Goal: Check status: Check status

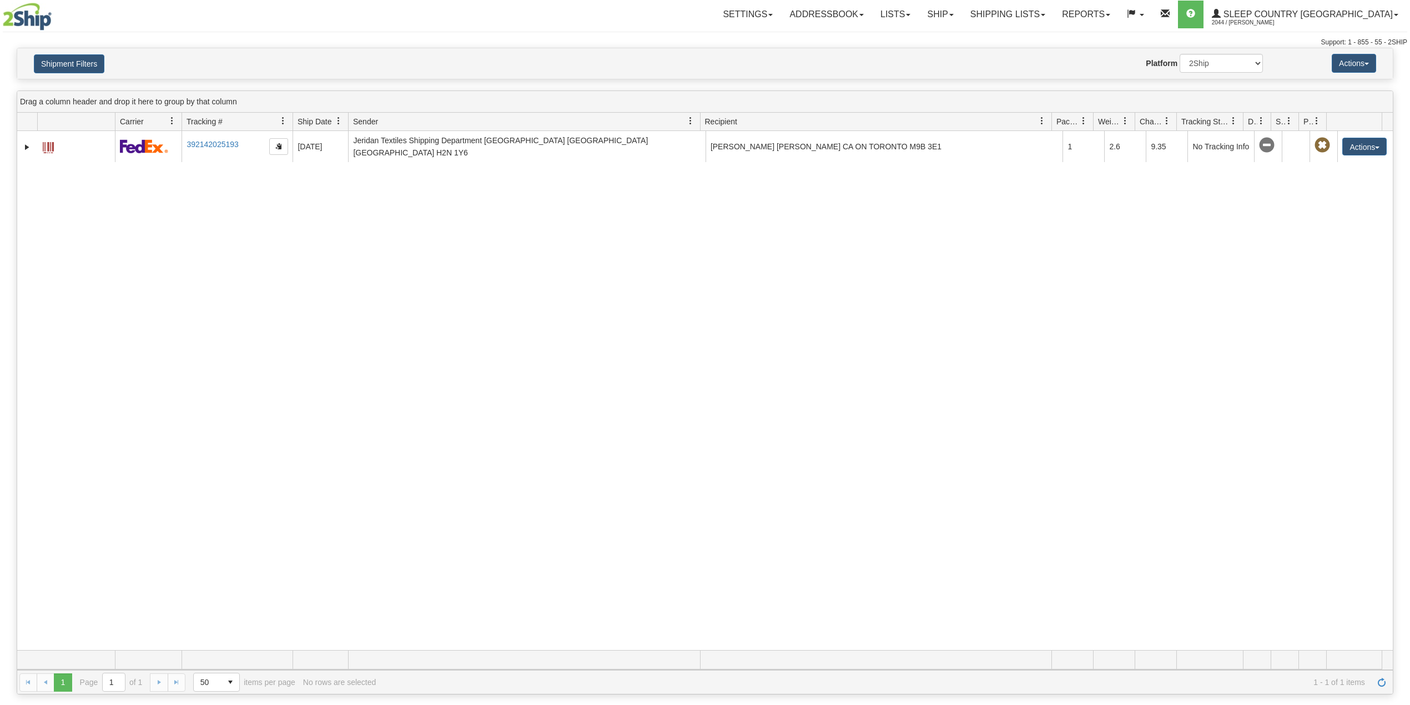
click at [83, 56] on button "Shipment Filters" at bounding box center [69, 63] width 70 height 19
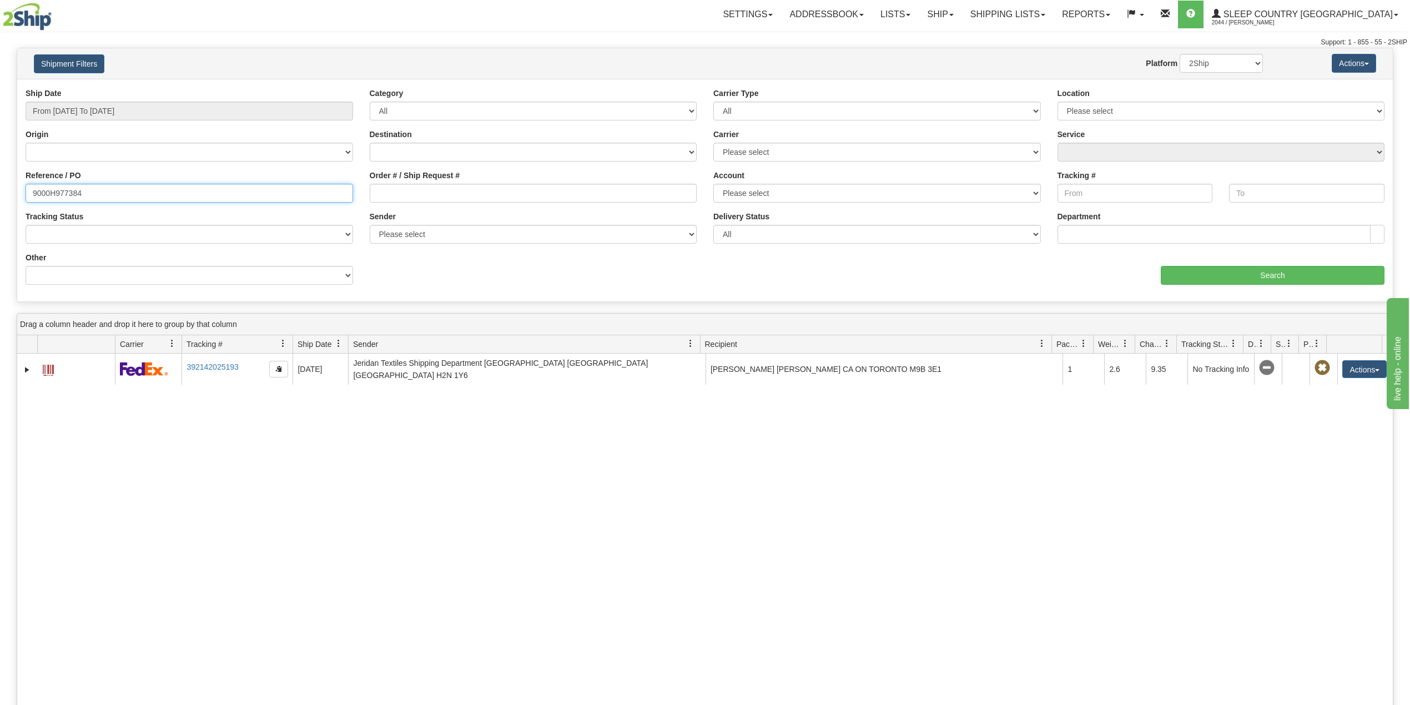
click at [67, 196] on input "9000H977384" at bounding box center [189, 193] width 327 height 19
paste input "9000H977006"
click at [80, 185] on input "9000H979000H977006384" at bounding box center [189, 193] width 327 height 19
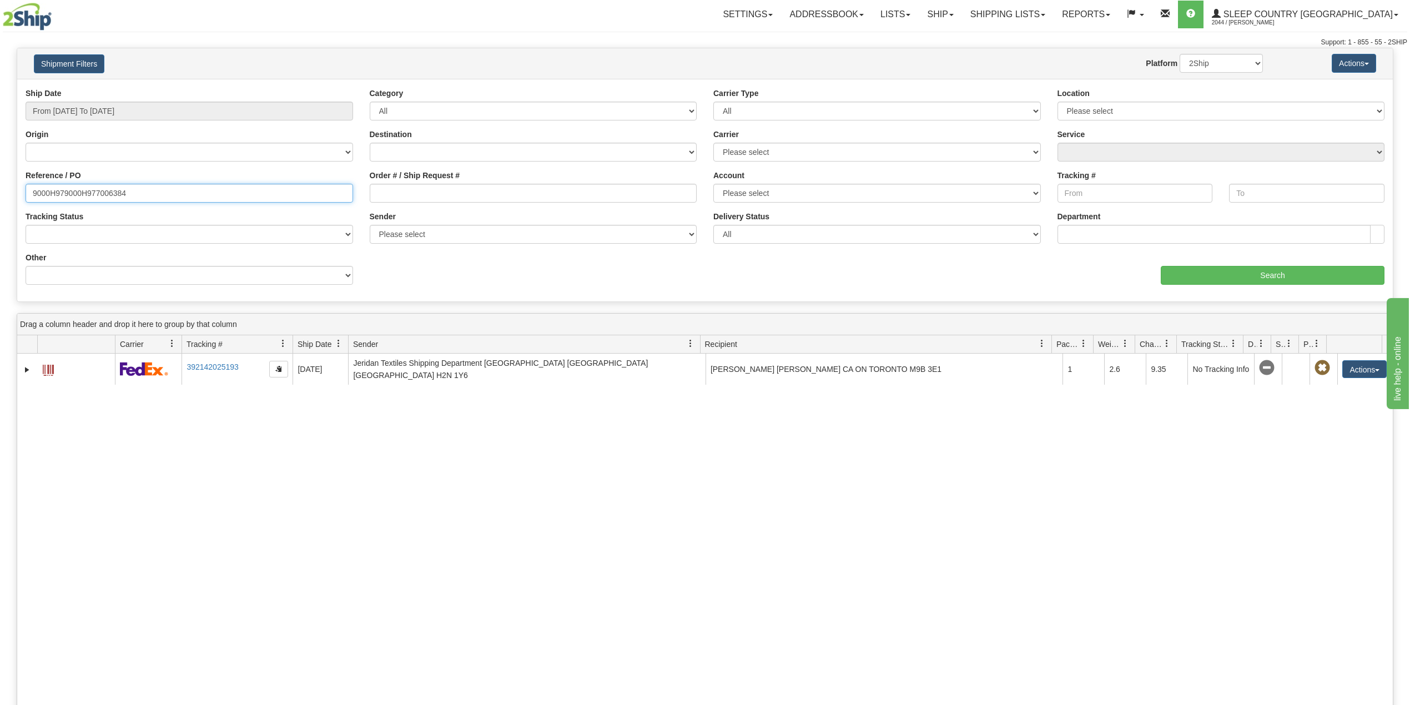
click at [80, 185] on input "9000H979000H977006384" at bounding box center [189, 193] width 327 height 19
paste input "7006"
click at [1238, 278] on input "Search" at bounding box center [1273, 275] width 224 height 19
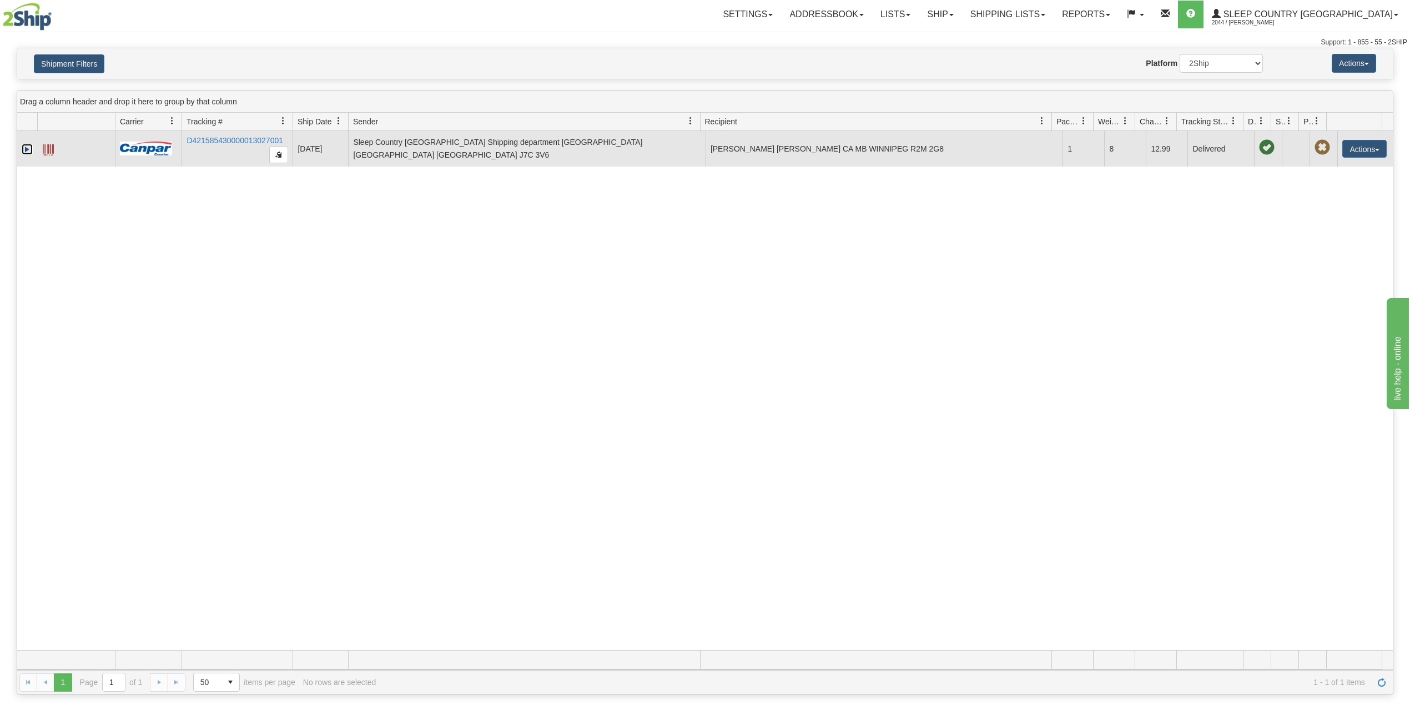
click at [25, 152] on link "Expand" at bounding box center [27, 149] width 11 height 11
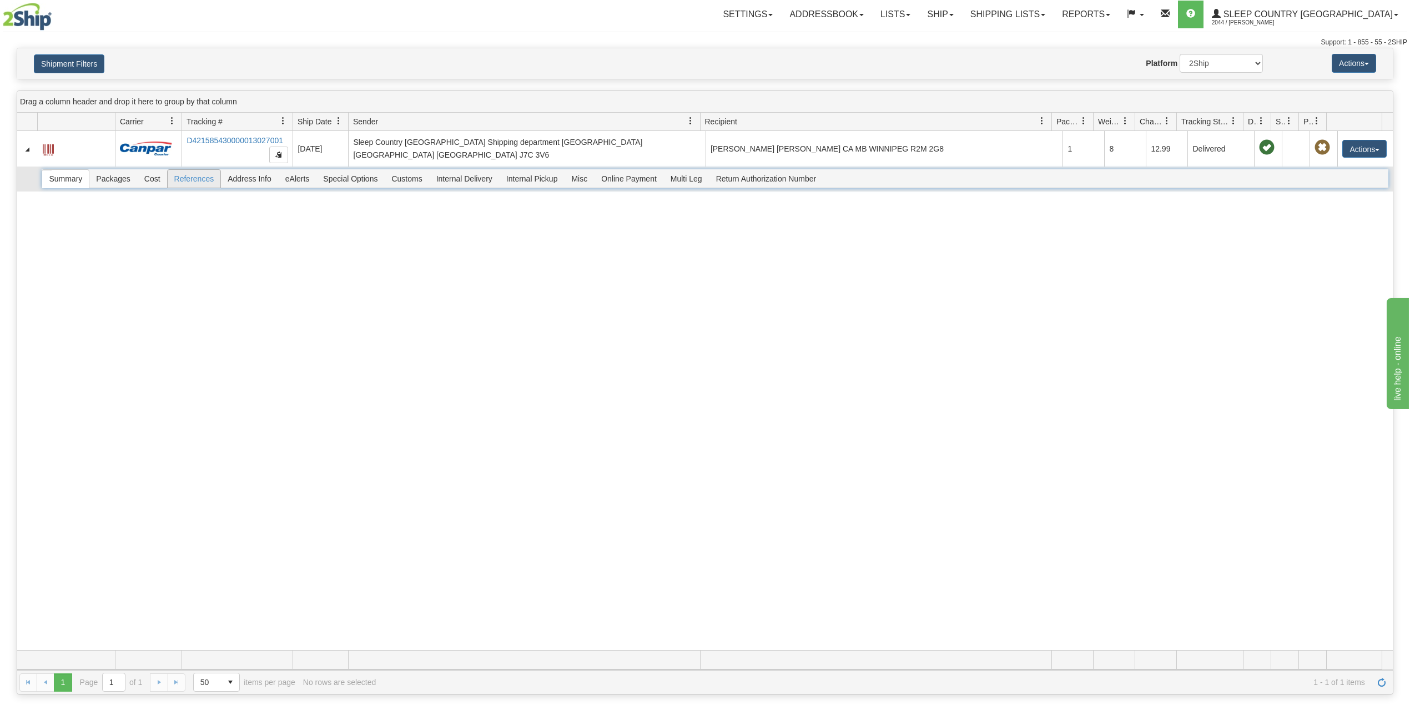
click at [201, 183] on span "References" at bounding box center [194, 179] width 53 height 18
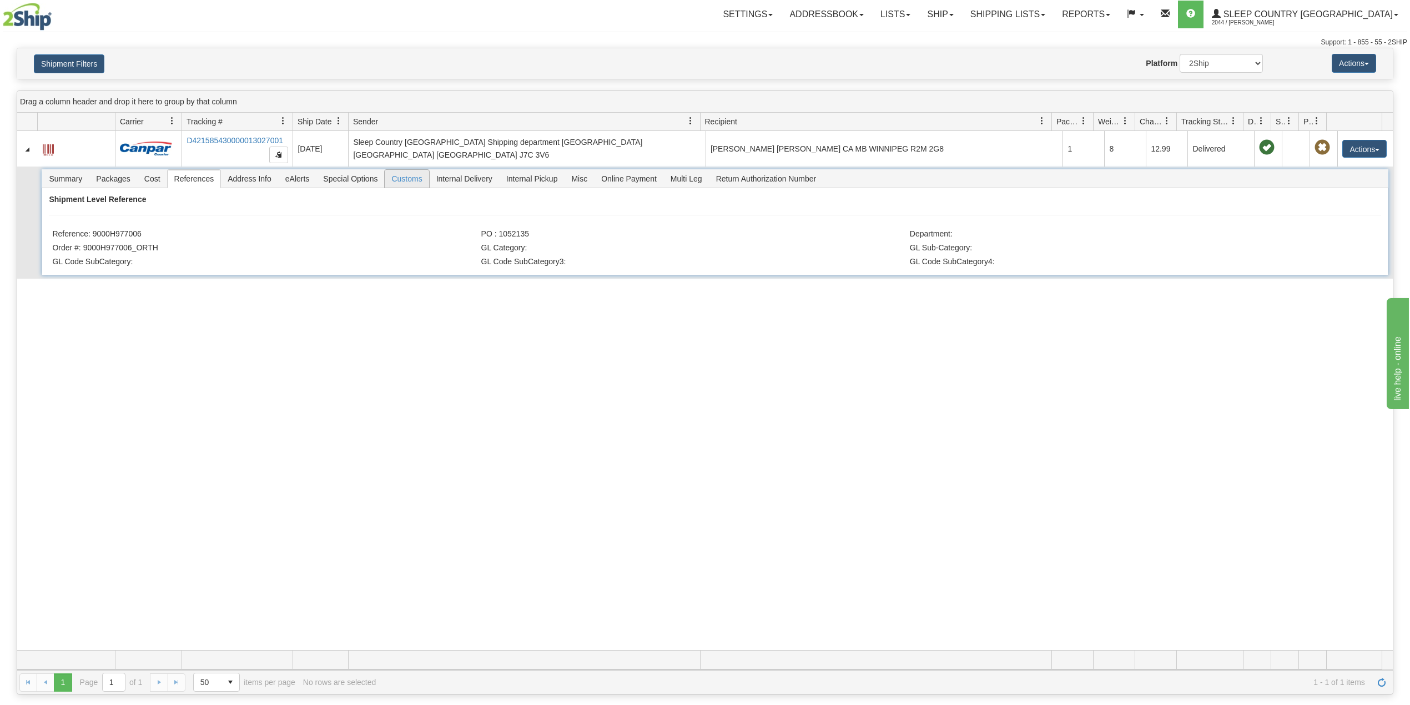
click at [417, 185] on span "Customs" at bounding box center [407, 179] width 44 height 18
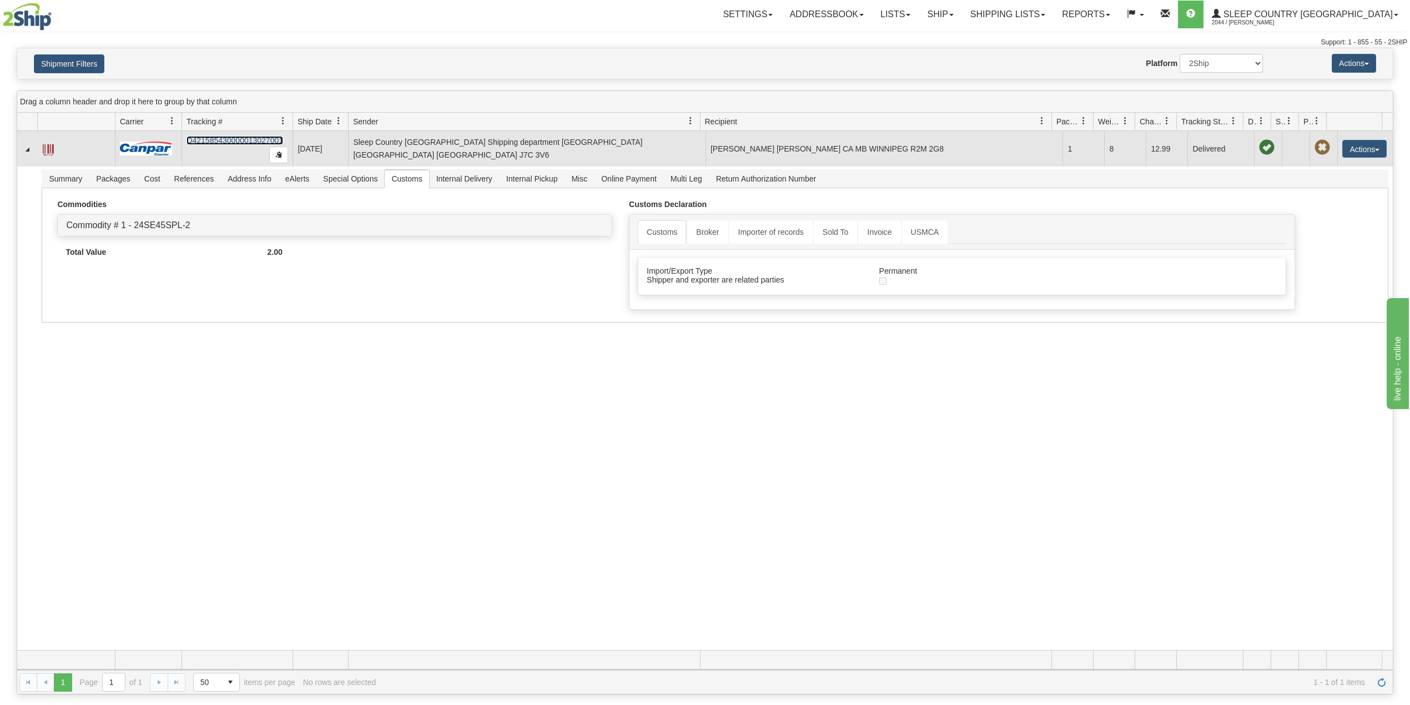
click at [232, 145] on link "D421585430000013027001" at bounding box center [235, 140] width 97 height 9
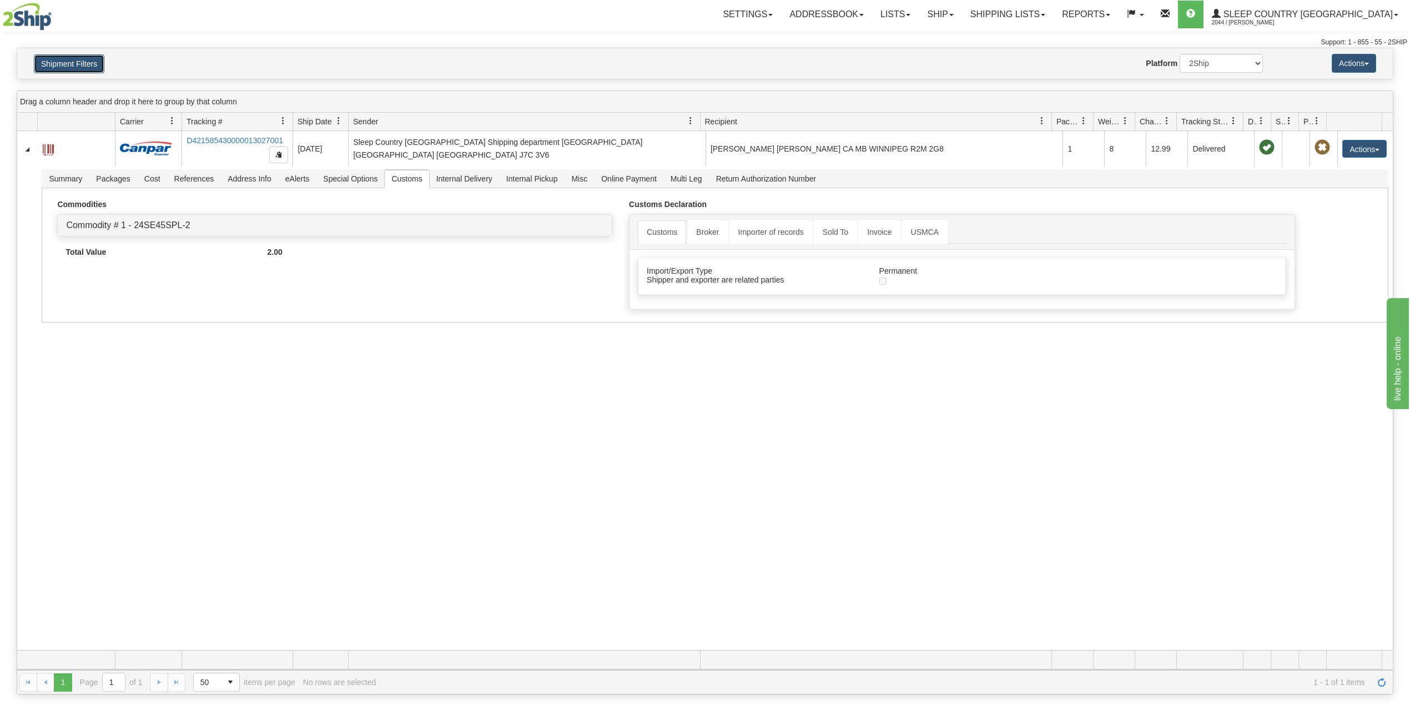
click at [84, 58] on button "Shipment Filters" at bounding box center [69, 63] width 70 height 19
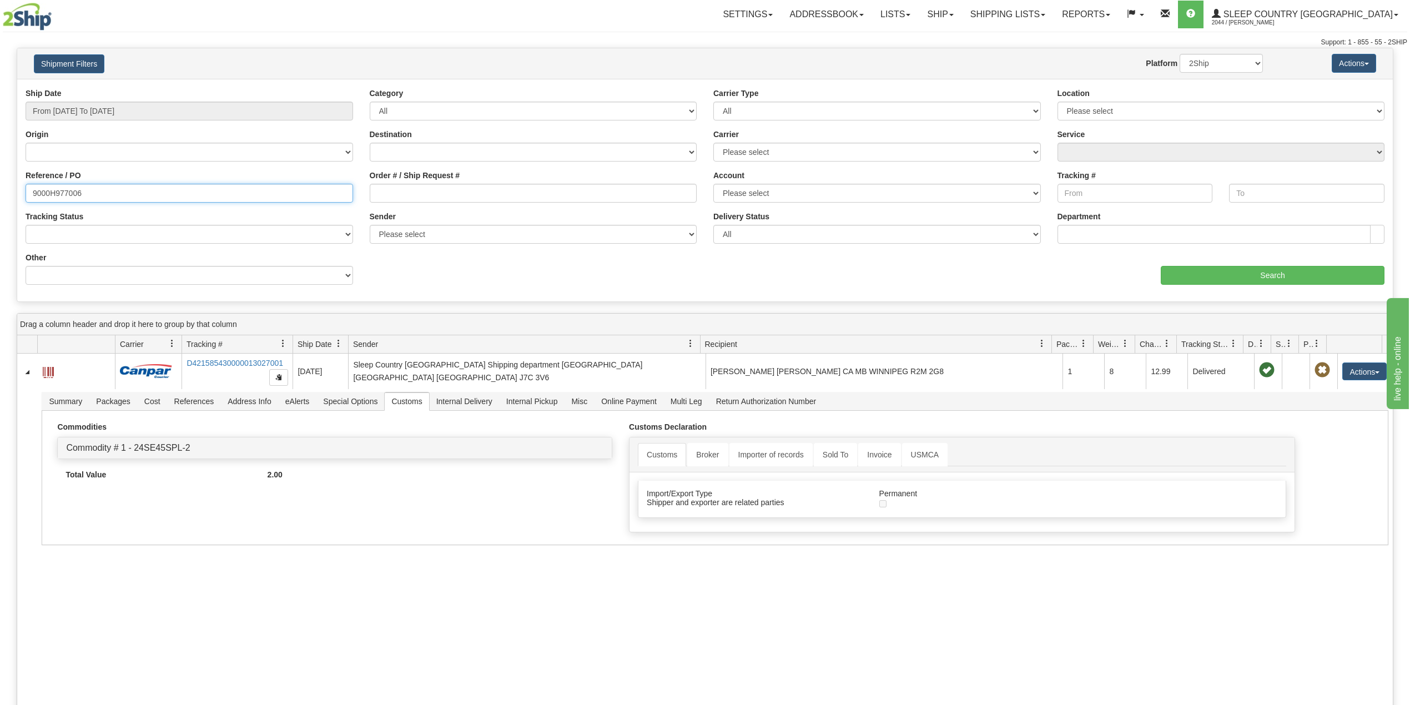
click at [69, 185] on input "9000H977006" at bounding box center [189, 193] width 327 height 19
paste input "89177"
click at [1224, 268] on input "Search" at bounding box center [1273, 275] width 224 height 19
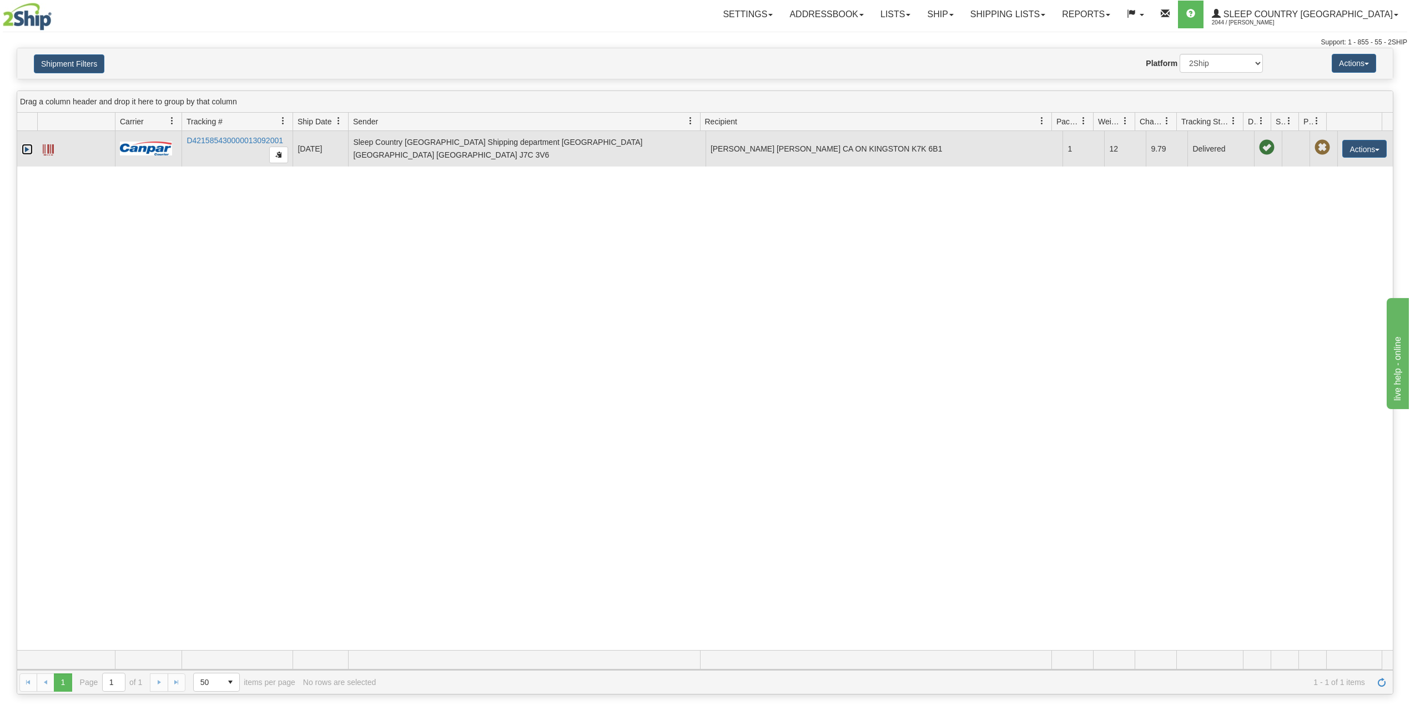
click at [25, 152] on link "Expand" at bounding box center [27, 149] width 11 height 11
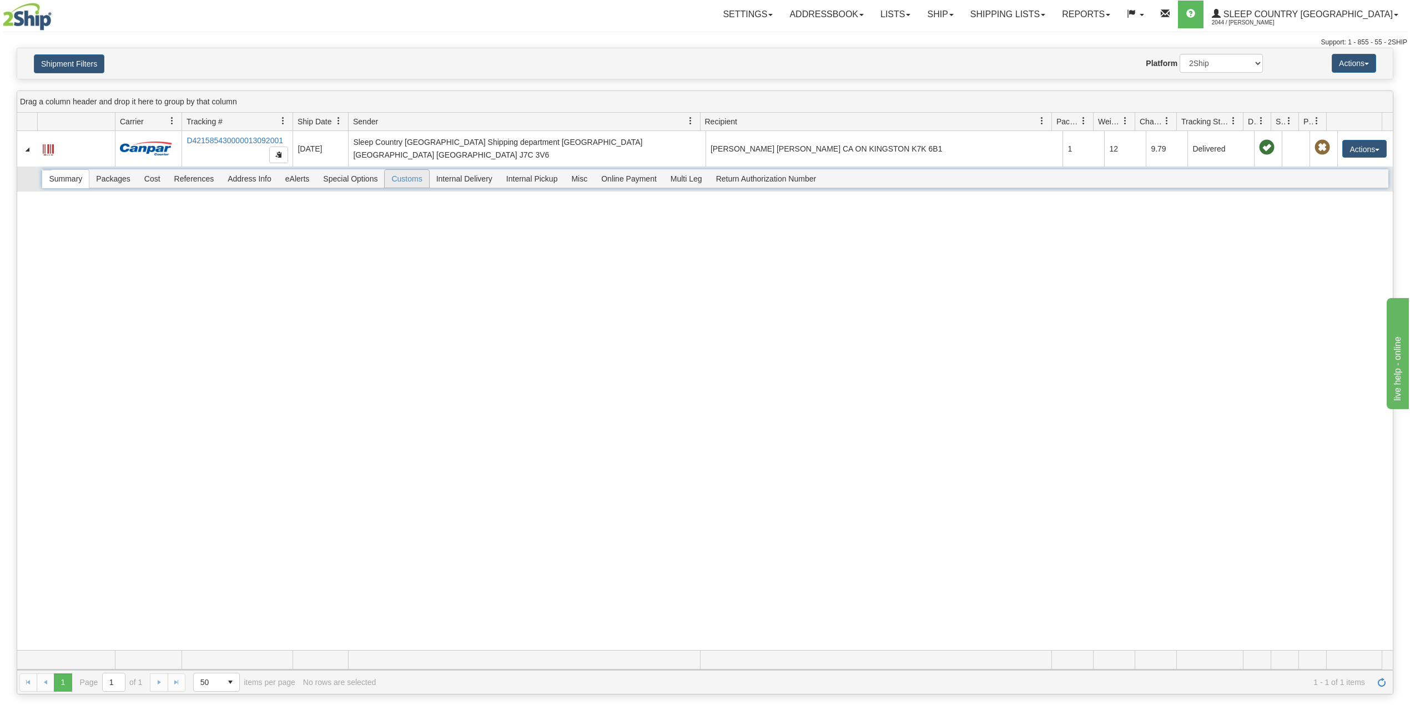
click at [420, 180] on span "Customs" at bounding box center [407, 179] width 44 height 18
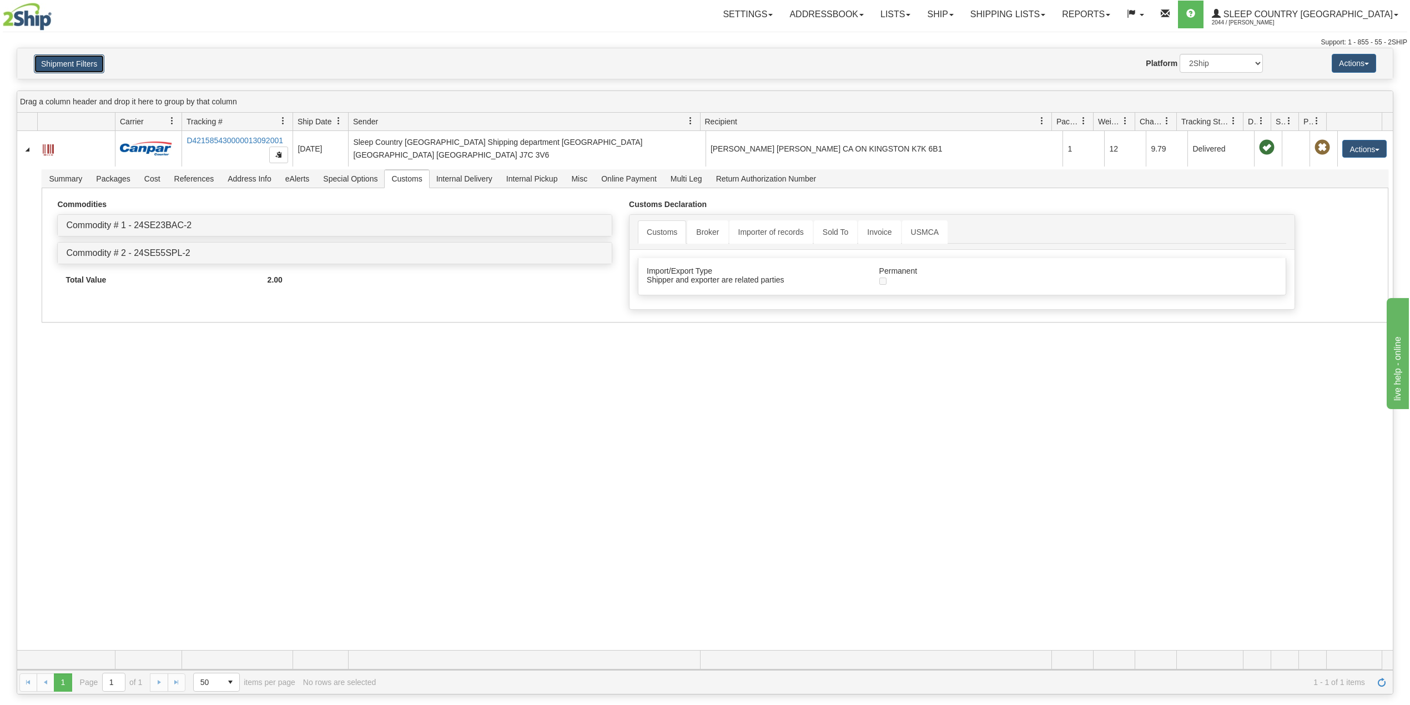
click at [80, 61] on button "Shipment Filters" at bounding box center [69, 63] width 70 height 19
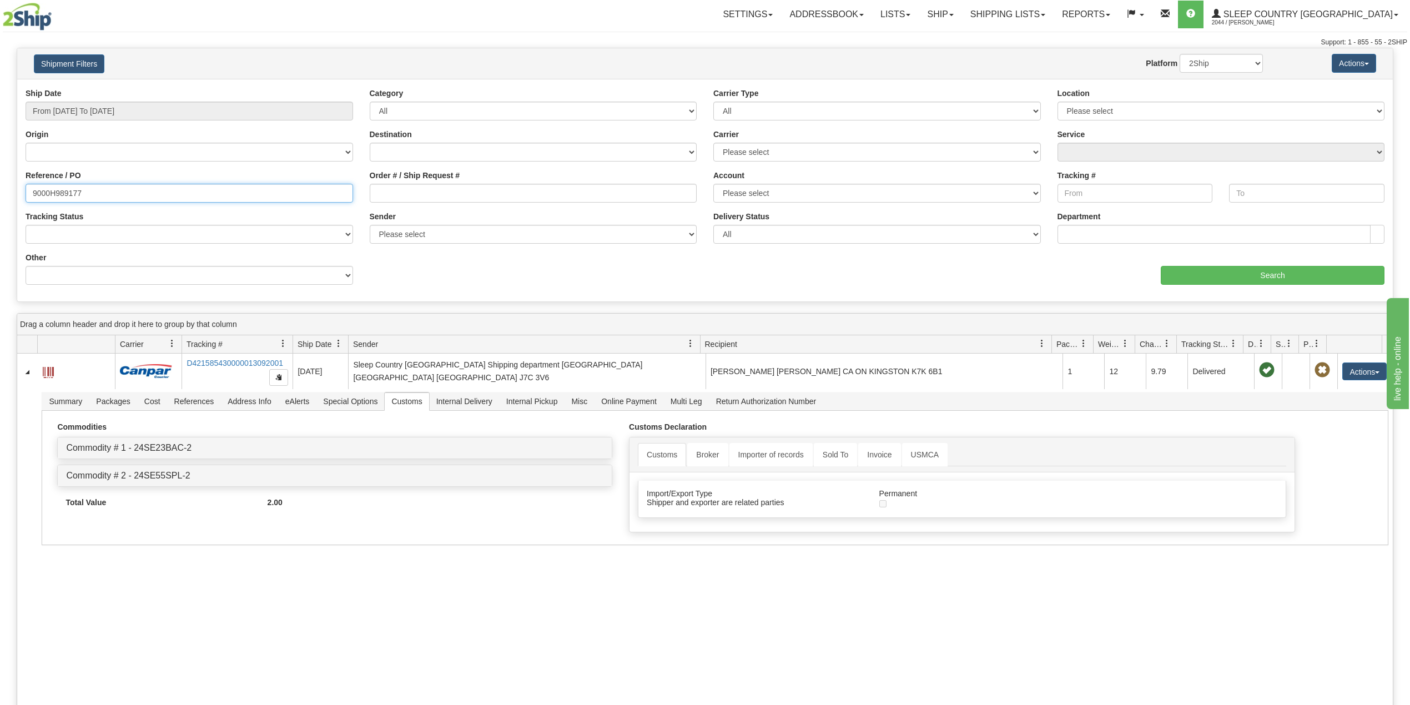
click at [62, 192] on input "9000H989177" at bounding box center [189, 193] width 327 height 19
click at [1259, 280] on input "Search" at bounding box center [1273, 275] width 224 height 19
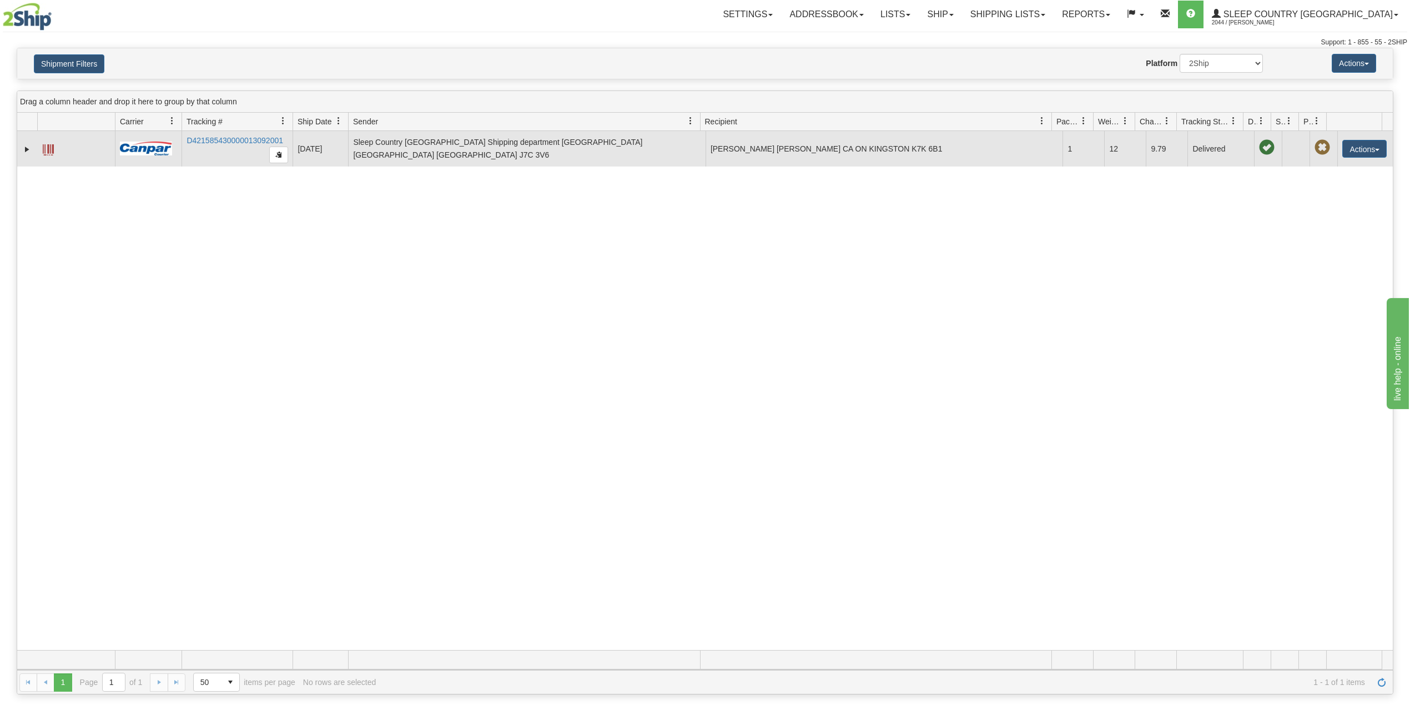
click at [21, 152] on td at bounding box center [27, 149] width 20 height 36
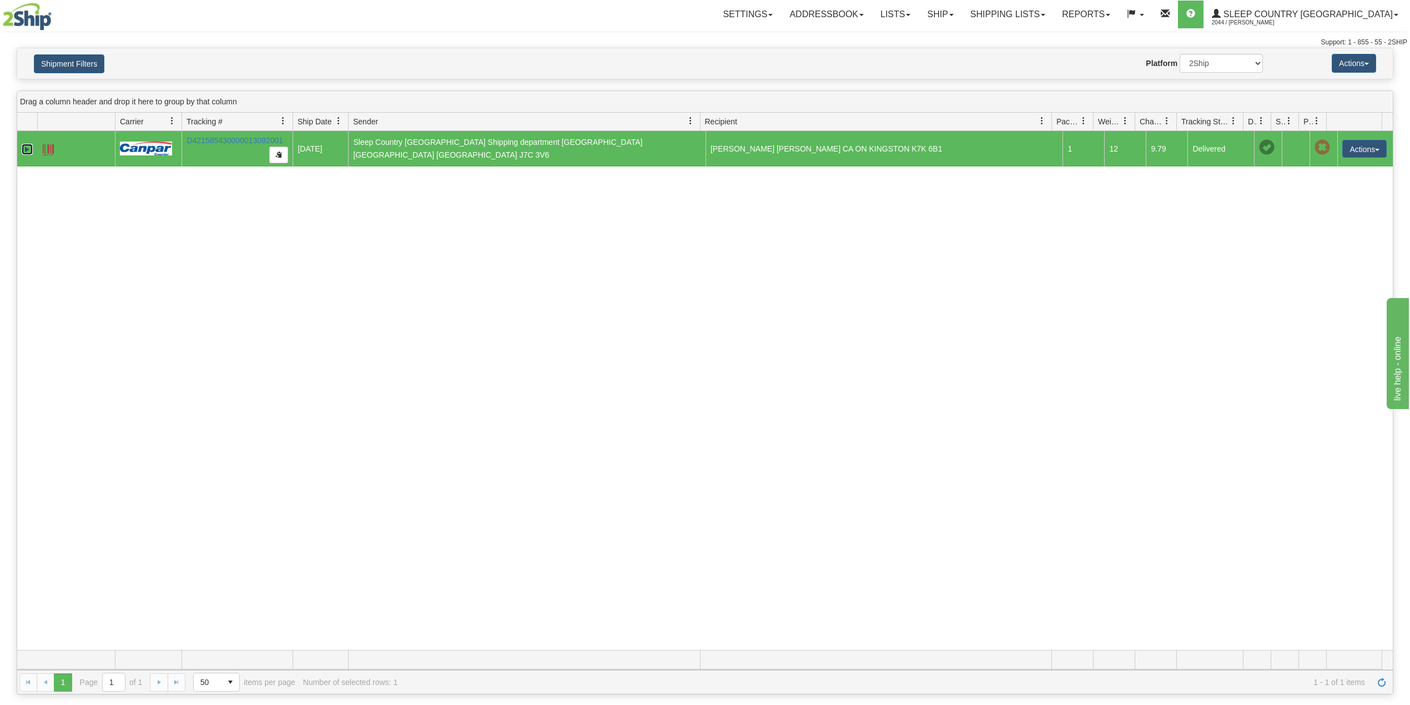
click at [23, 149] on link "Expand" at bounding box center [27, 149] width 11 height 11
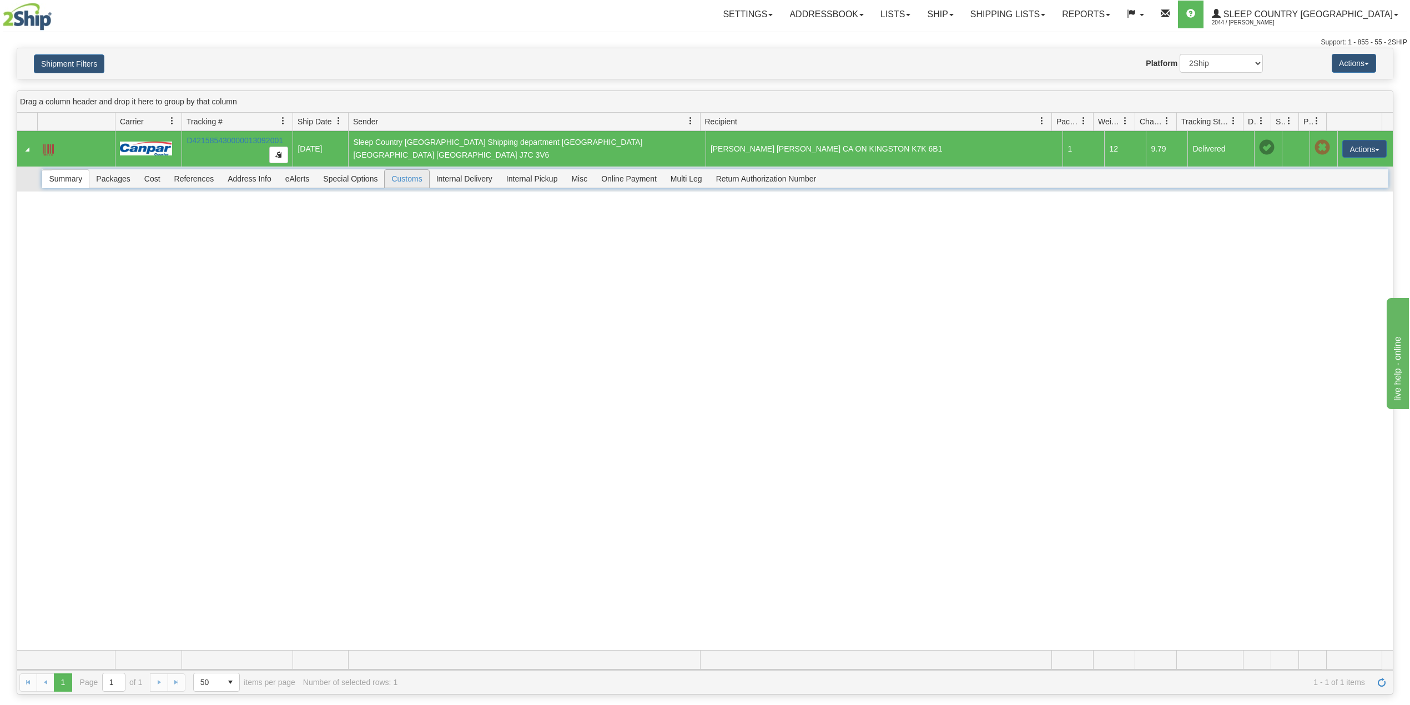
click at [409, 181] on span "Customs" at bounding box center [407, 179] width 44 height 18
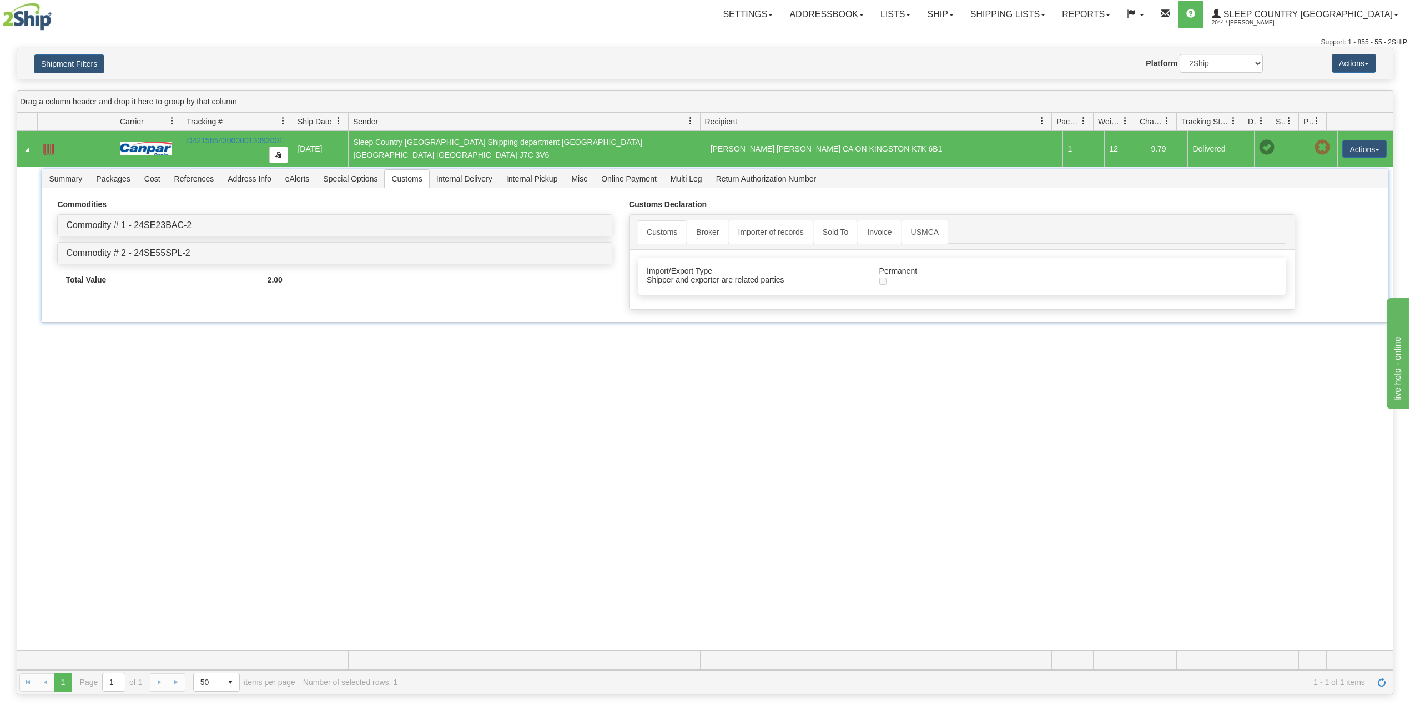
click at [44, 149] on span at bounding box center [48, 149] width 11 height 11
click at [218, 142] on link "D421585430000013092001" at bounding box center [235, 140] width 97 height 9
drag, startPoint x: 108, startPoint y: 60, endPoint x: 100, endPoint y: 58, distance: 7.9
click at [102, 58] on h4 "Shipment Filters" at bounding box center [139, 63] width 226 height 19
click at [100, 58] on button "Shipment Filters" at bounding box center [69, 63] width 70 height 19
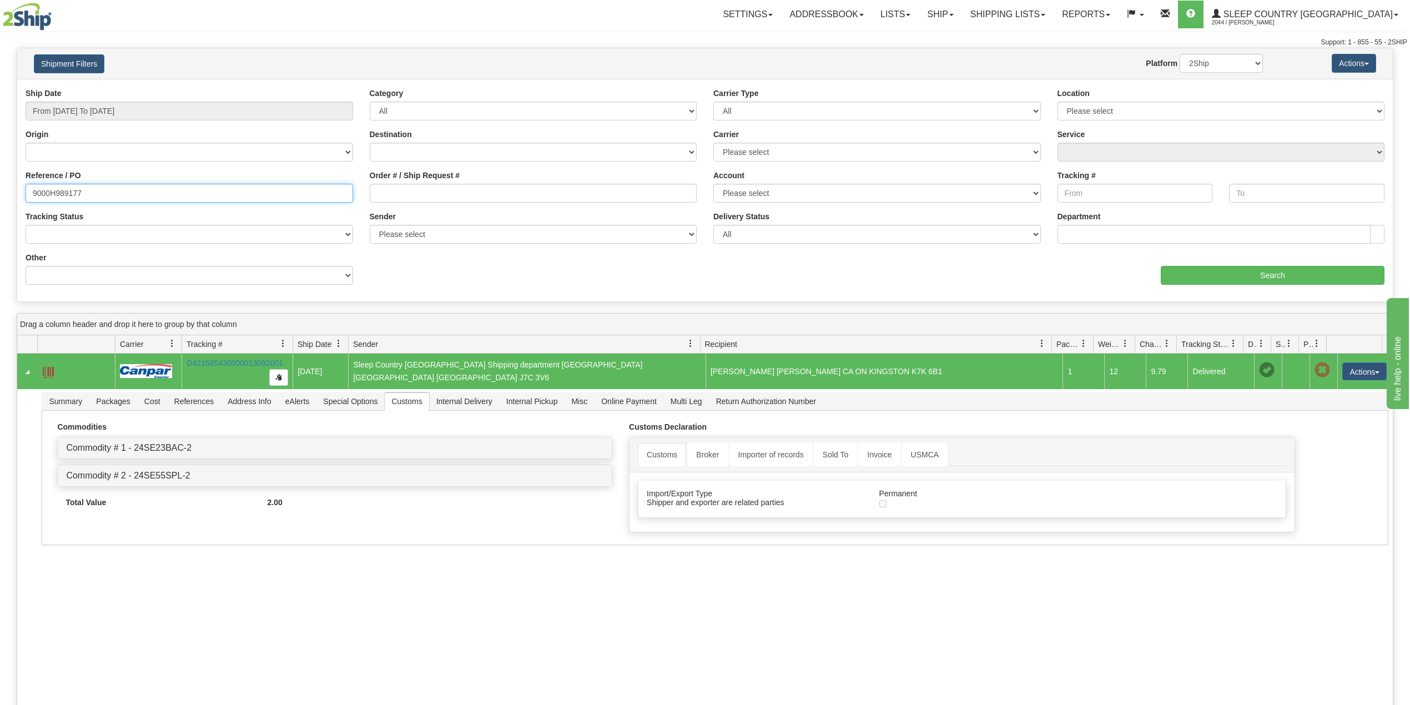
click at [65, 195] on input "9000H989177" at bounding box center [189, 193] width 327 height 19
paste input "91697"
type input "9000H991697"
click at [1189, 271] on input "Search" at bounding box center [1273, 275] width 224 height 19
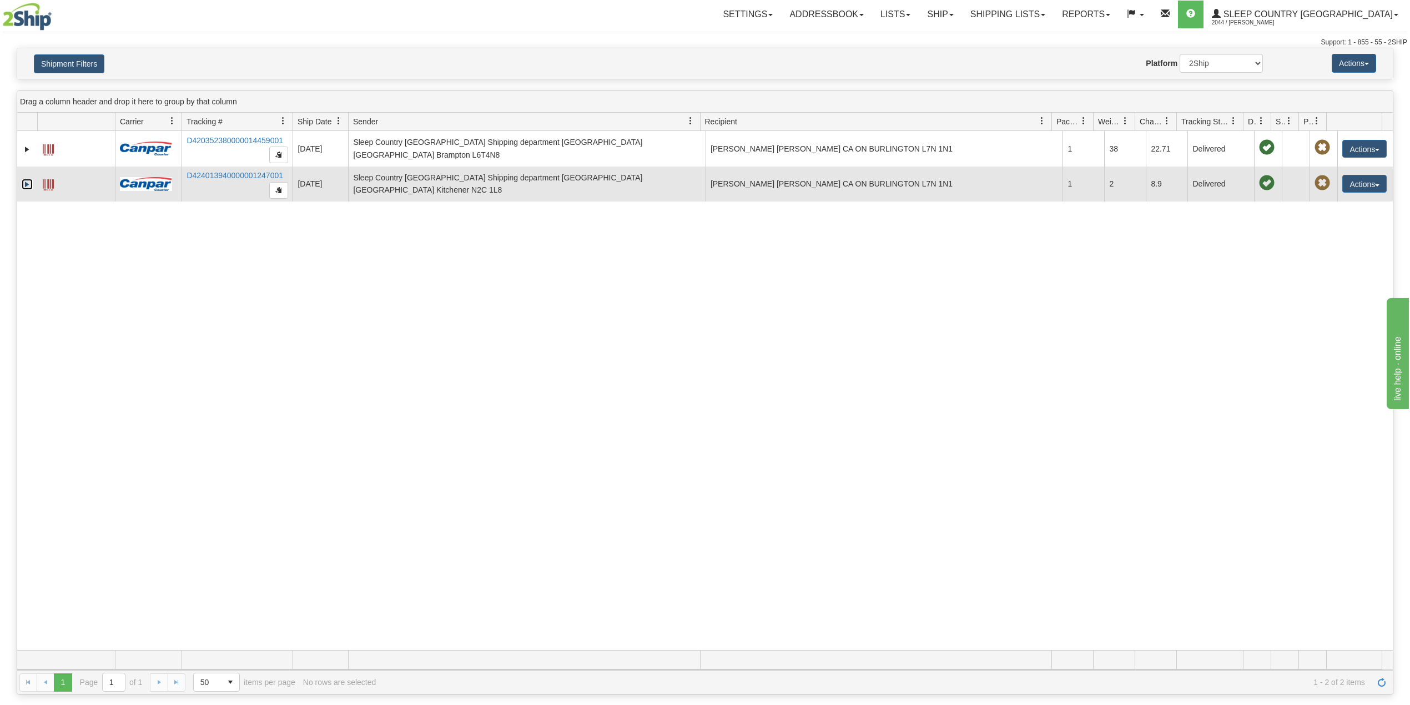
click at [27, 189] on link "Expand" at bounding box center [27, 184] width 11 height 11
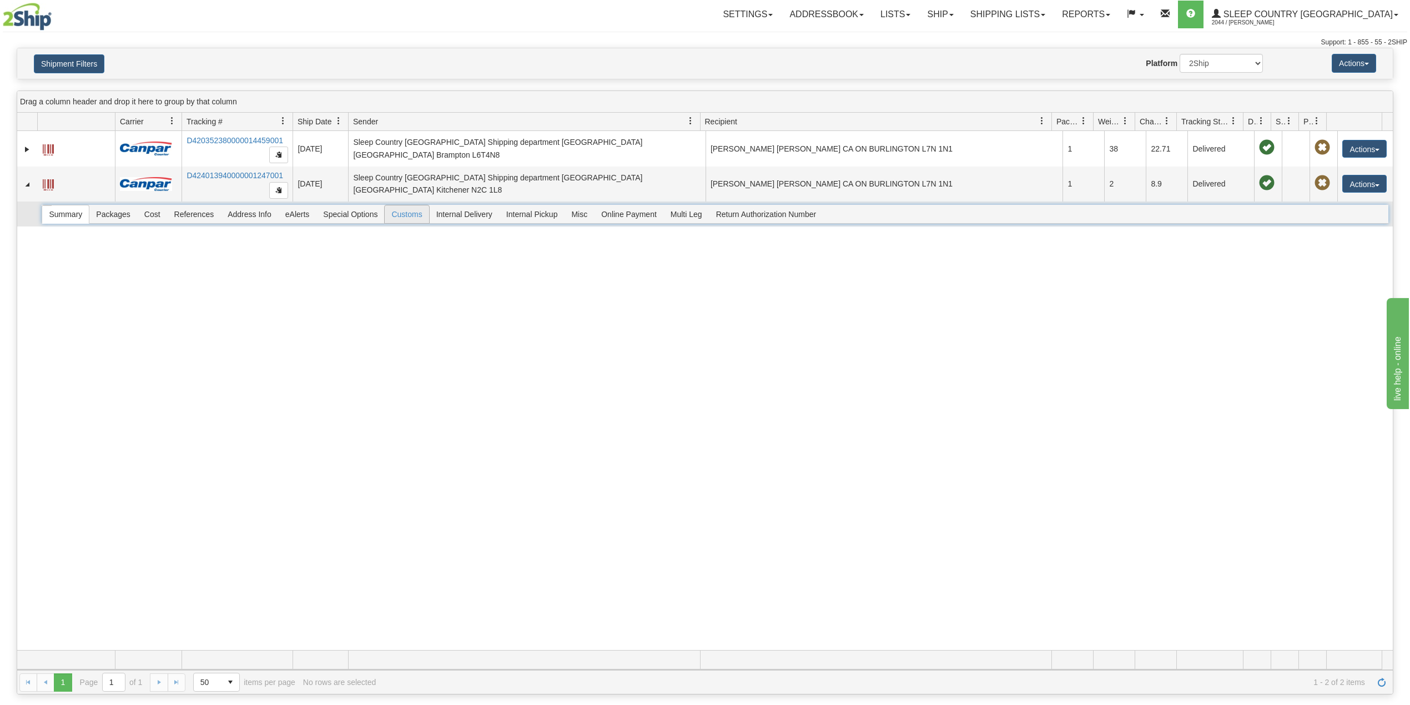
click at [422, 212] on span "Customs" at bounding box center [407, 214] width 44 height 18
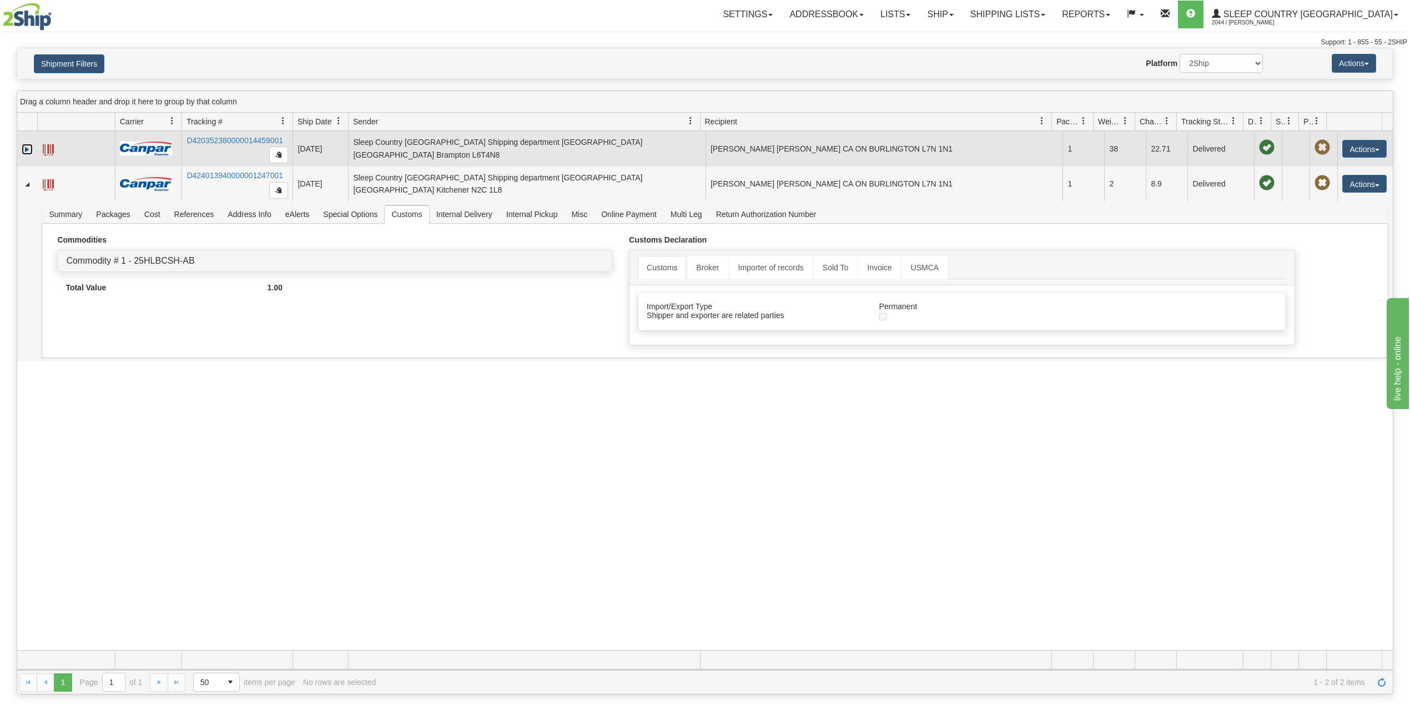
click at [23, 147] on link "Expand" at bounding box center [27, 149] width 11 height 11
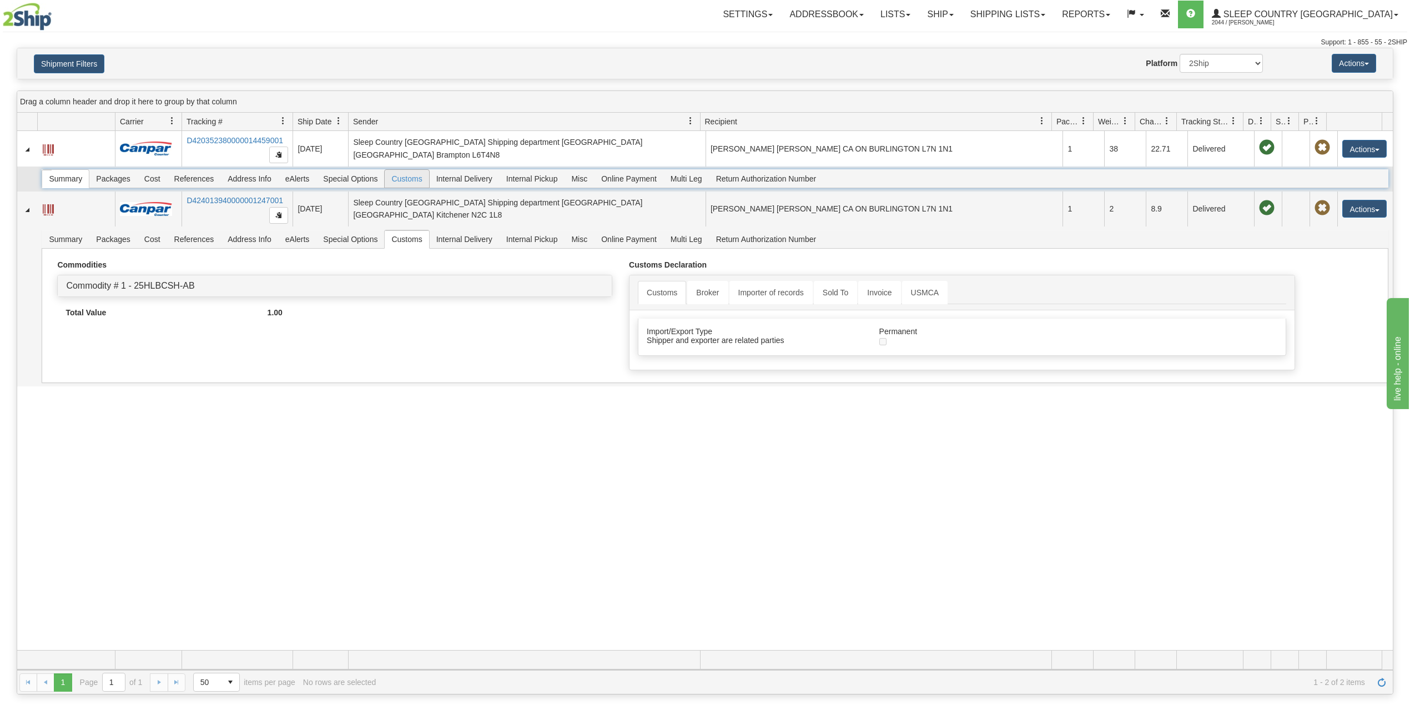
click at [409, 181] on span "Customs" at bounding box center [407, 179] width 44 height 18
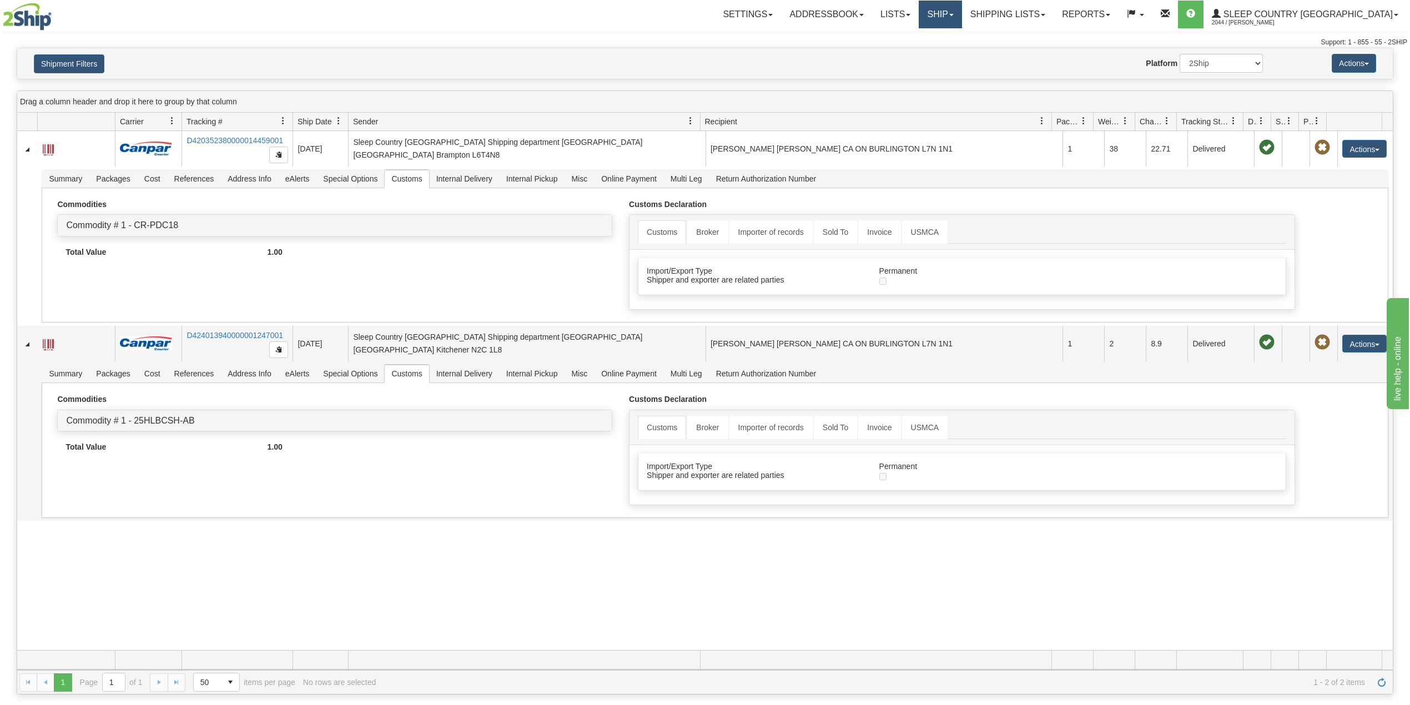
click at [961, 14] on link "Ship" at bounding box center [940, 15] width 43 height 28
click at [950, 54] on span "OnHold / Order Queue" at bounding box center [911, 53] width 78 height 9
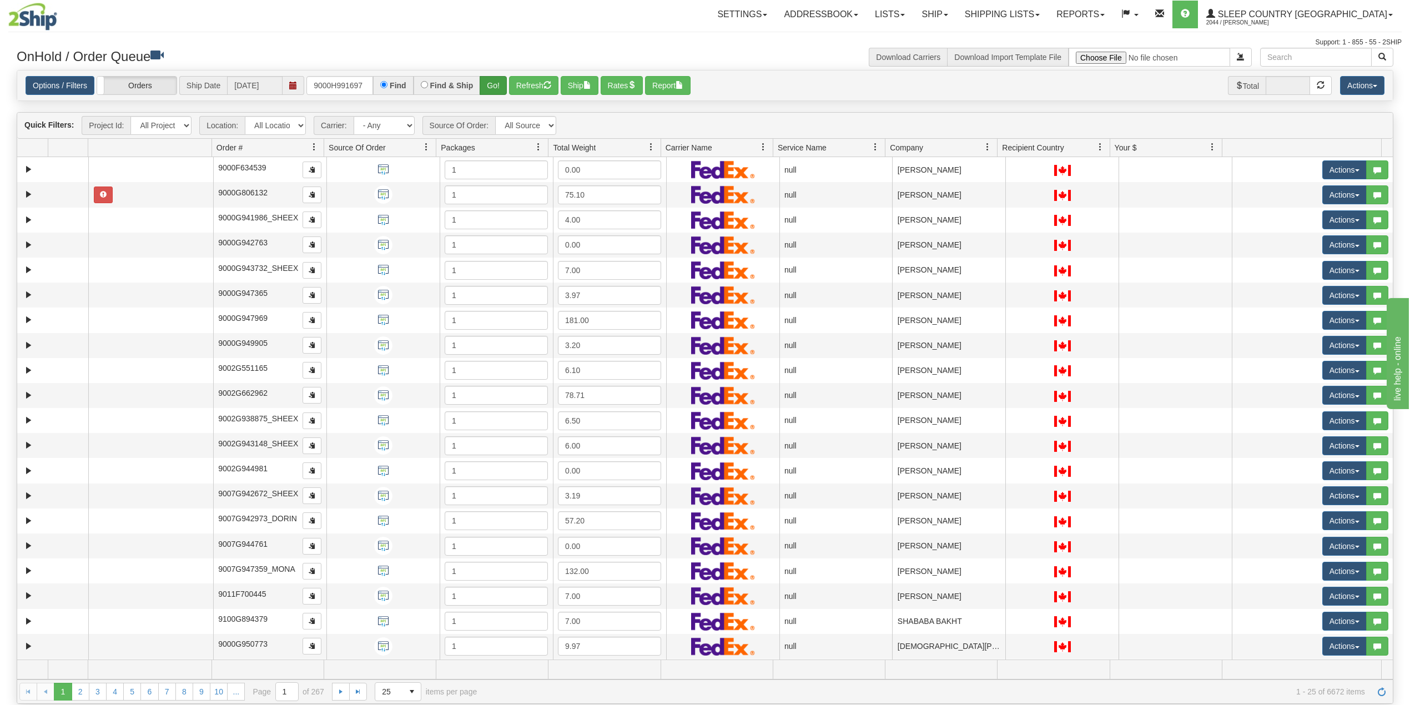
type input "9000H991697"
click at [498, 83] on button "Go!" at bounding box center [493, 85] width 27 height 19
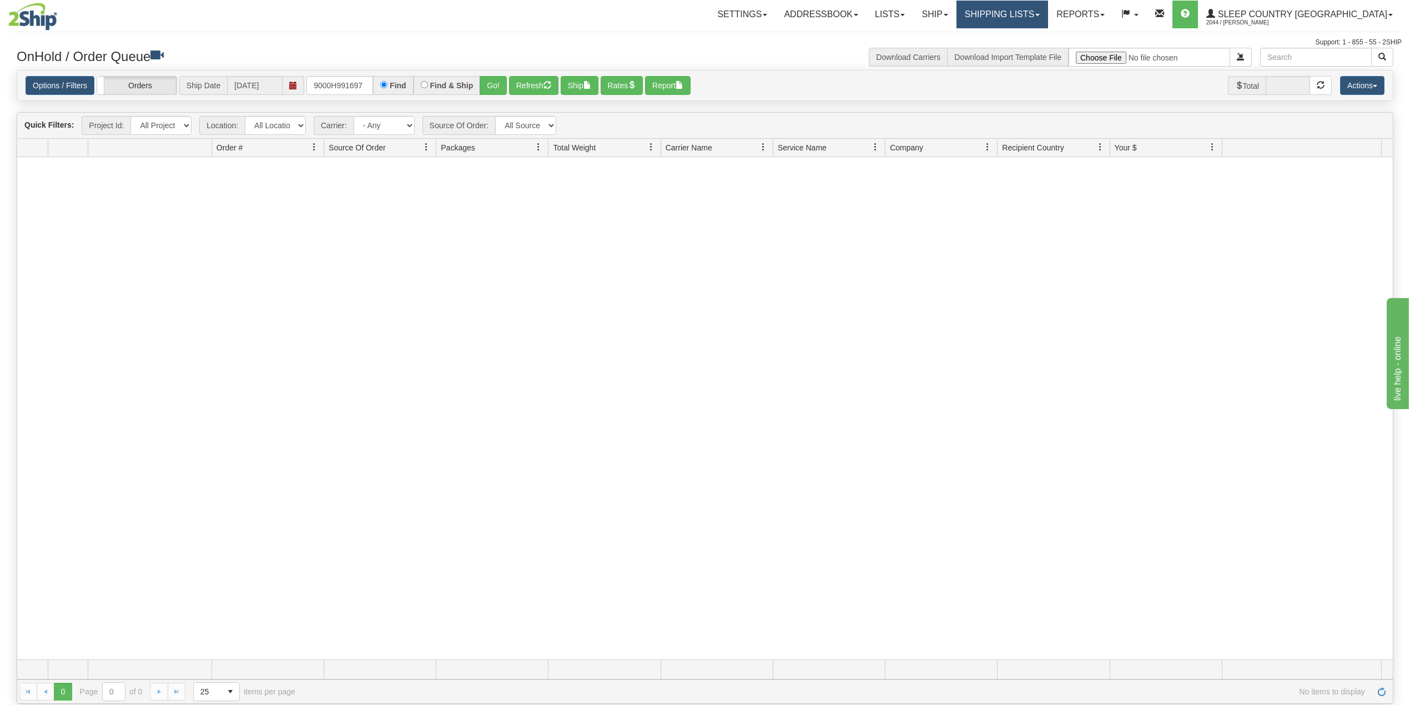
click at [1035, 9] on link "Shipping lists" at bounding box center [1002, 15] width 92 height 28
click at [1029, 36] on link "Current Shipments" at bounding box center [993, 39] width 108 height 14
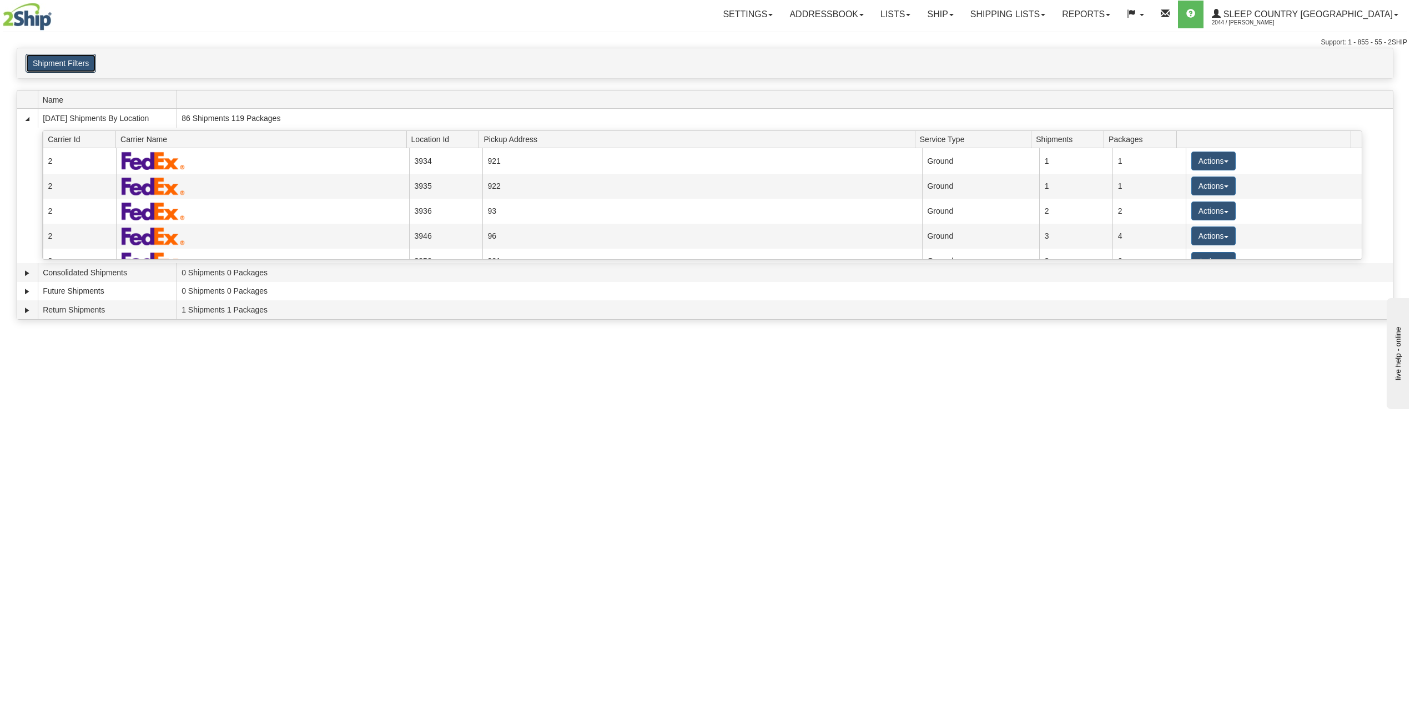
drag, startPoint x: 65, startPoint y: 56, endPoint x: 73, endPoint y: 81, distance: 26.7
click at [65, 58] on button "Shipment Filters" at bounding box center [61, 63] width 70 height 19
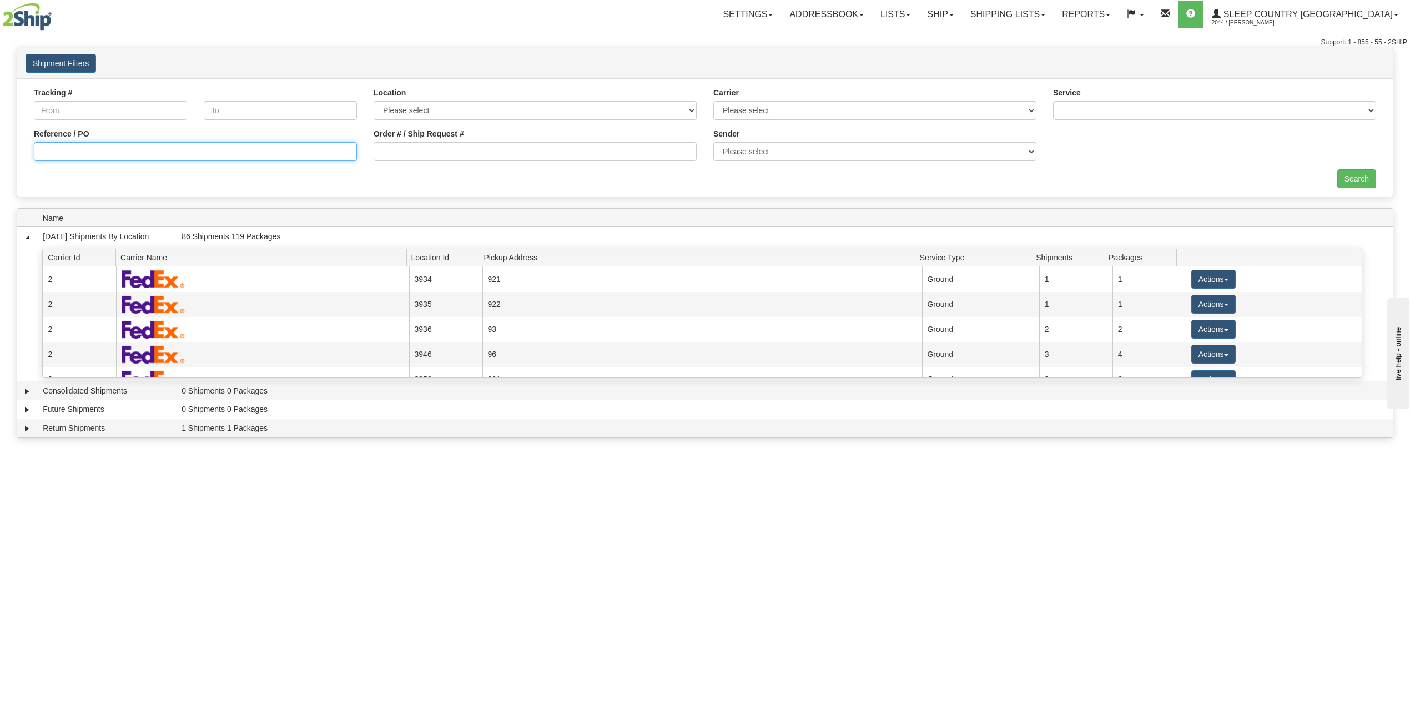
click at [109, 156] on input "Reference / PO" at bounding box center [195, 151] width 323 height 19
paste input "9000H991697"
type input "9000H991697"
click at [1355, 180] on input "Search" at bounding box center [1356, 178] width 39 height 19
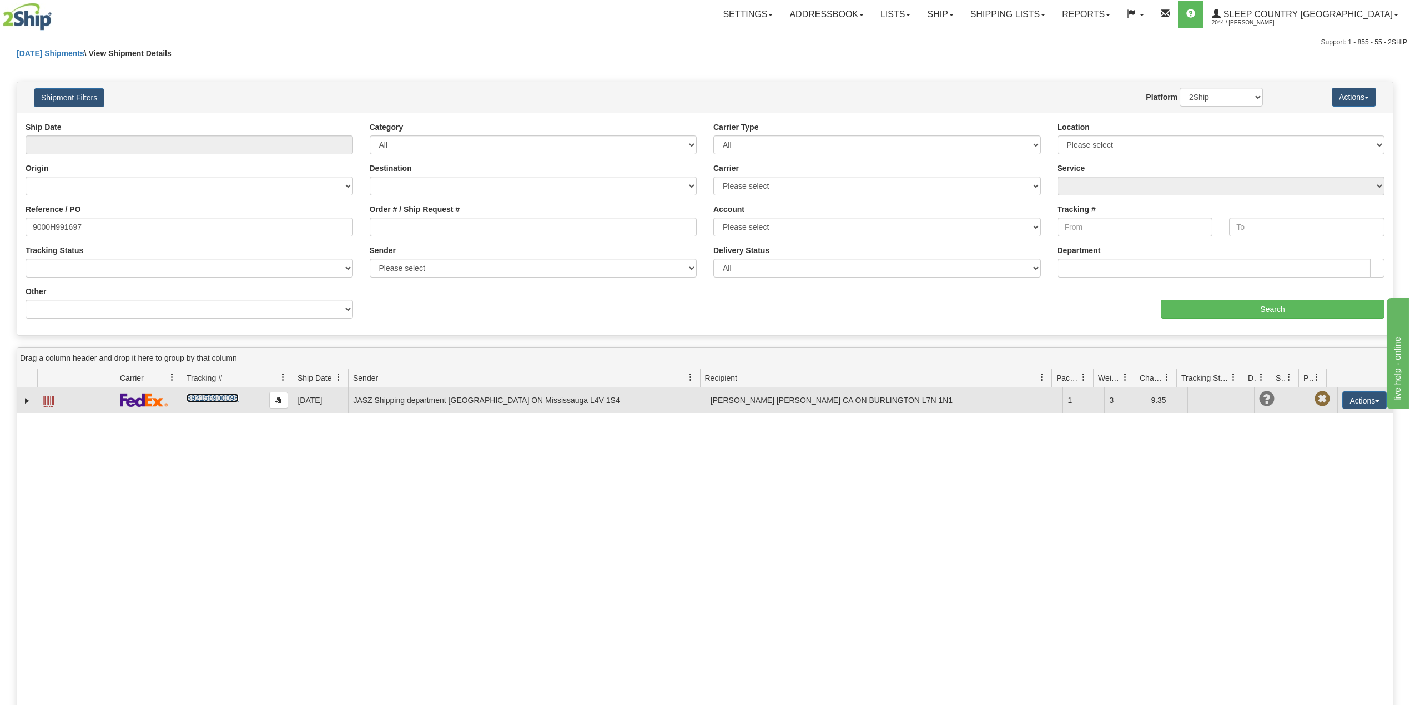
click at [221, 399] on link "392156900098" at bounding box center [213, 398] width 52 height 9
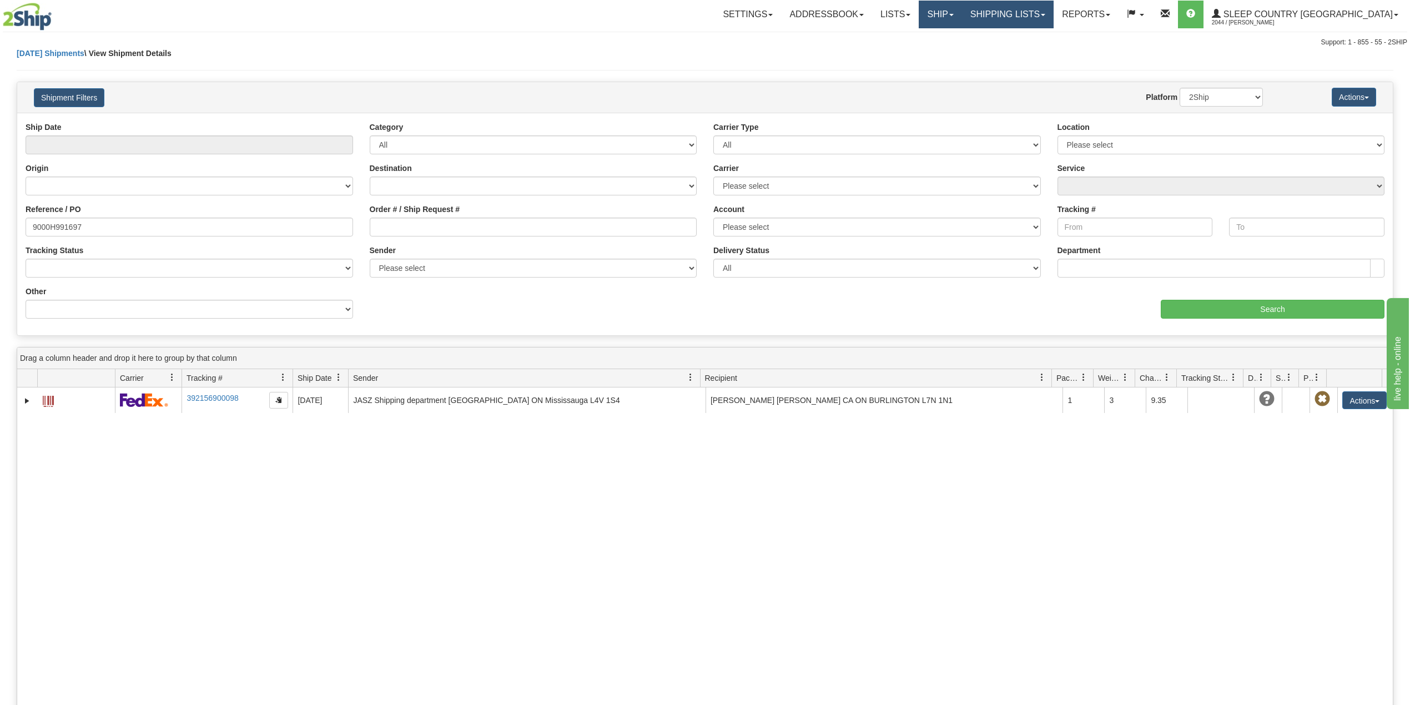
drag, startPoint x: 1017, startPoint y: 14, endPoint x: 1006, endPoint y: 13, distance: 10.6
click at [1016, 14] on link "Shipping lists" at bounding box center [1008, 15] width 92 height 28
click at [961, 9] on link "Ship" at bounding box center [940, 15] width 43 height 28
click at [950, 52] on span "OnHold / Order Queue" at bounding box center [911, 53] width 78 height 9
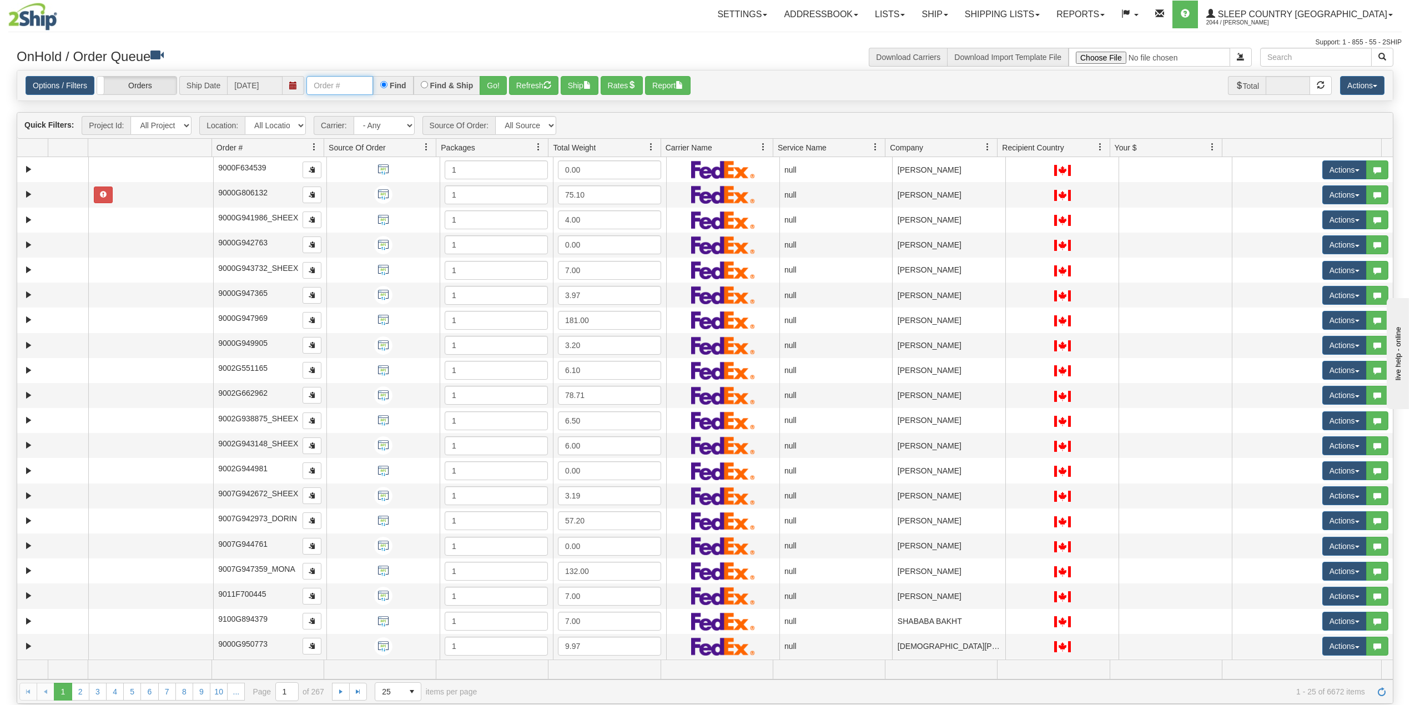
click at [336, 80] on input "text" at bounding box center [339, 85] width 67 height 19
paste input "9000H995059"
click at [491, 89] on button "Go!" at bounding box center [493, 85] width 27 height 19
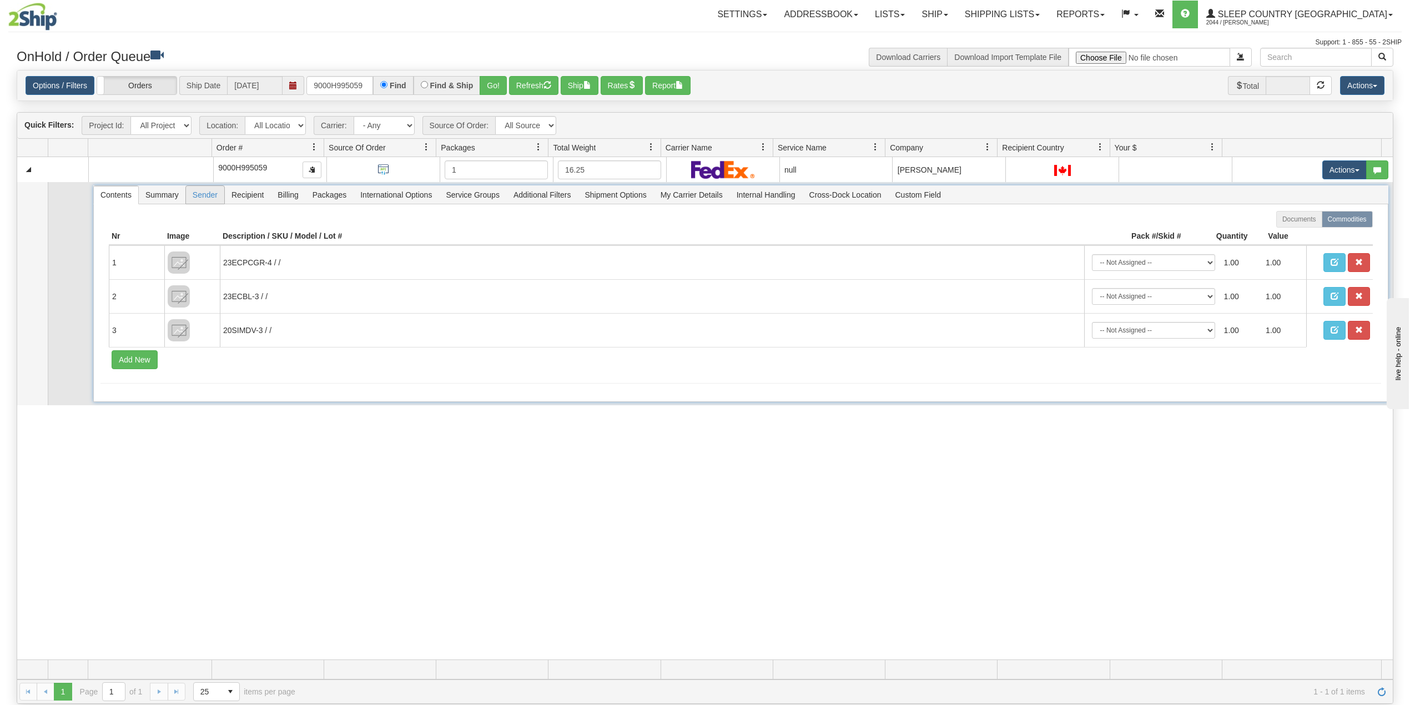
click at [210, 194] on span "Sender" at bounding box center [205, 195] width 38 height 18
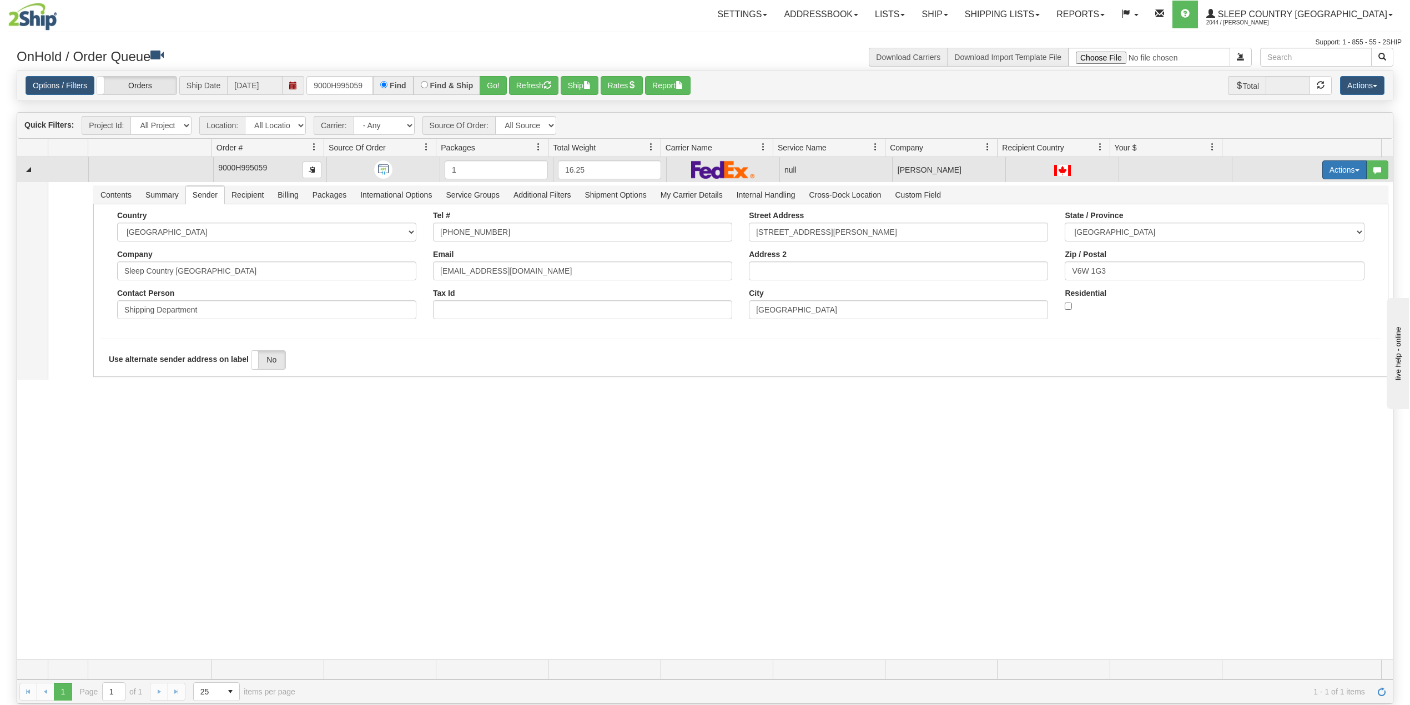
click at [1329, 170] on button "Actions" at bounding box center [1344, 169] width 44 height 19
click at [1281, 249] on span "Delete" at bounding box center [1296, 248] width 30 height 9
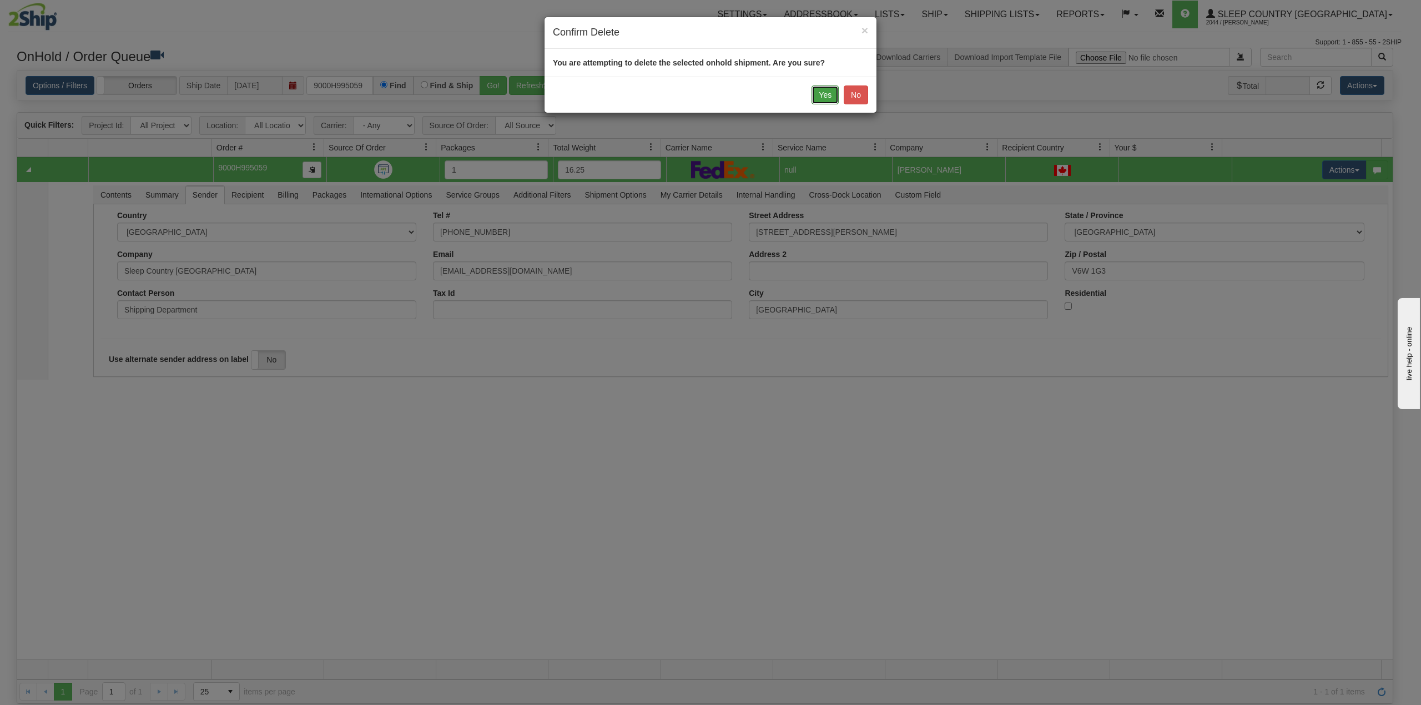
click at [829, 95] on button "Yes" at bounding box center [825, 94] width 27 height 19
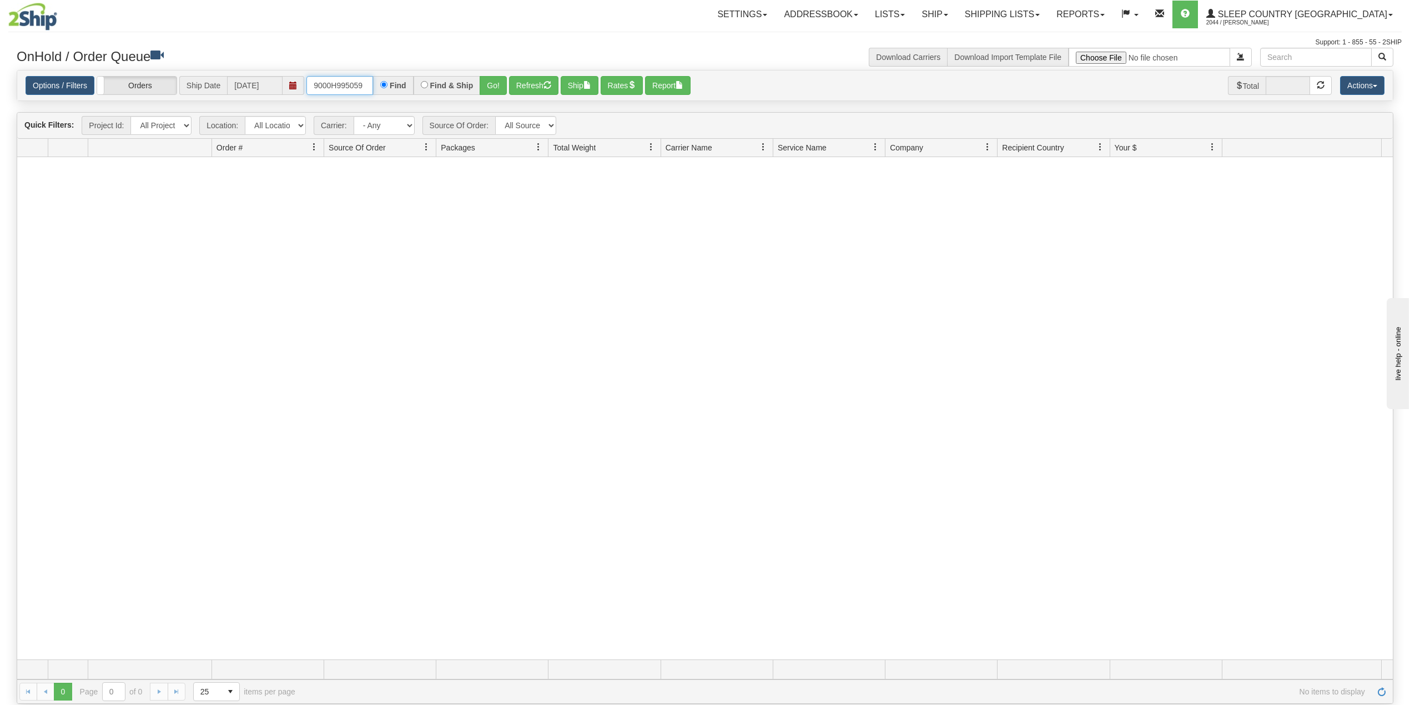
click at [349, 83] on input "9000H995059" at bounding box center [339, 85] width 67 height 19
paste input "89177"
type input "9000H989177"
click at [495, 83] on button "Go!" at bounding box center [493, 85] width 27 height 19
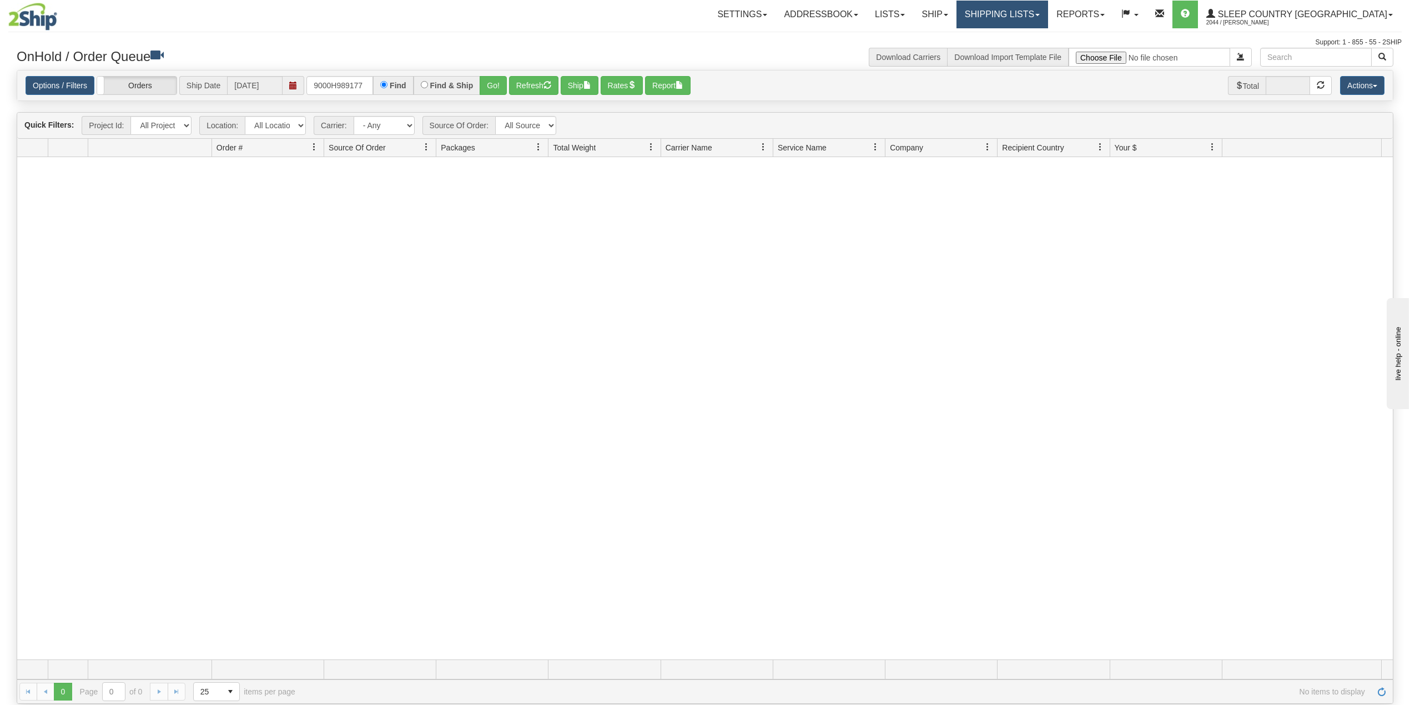
click at [1040, 11] on link "Shipping lists" at bounding box center [1002, 15] width 92 height 28
click at [1027, 57] on span "Search Shipment History" at bounding box center [993, 53] width 86 height 9
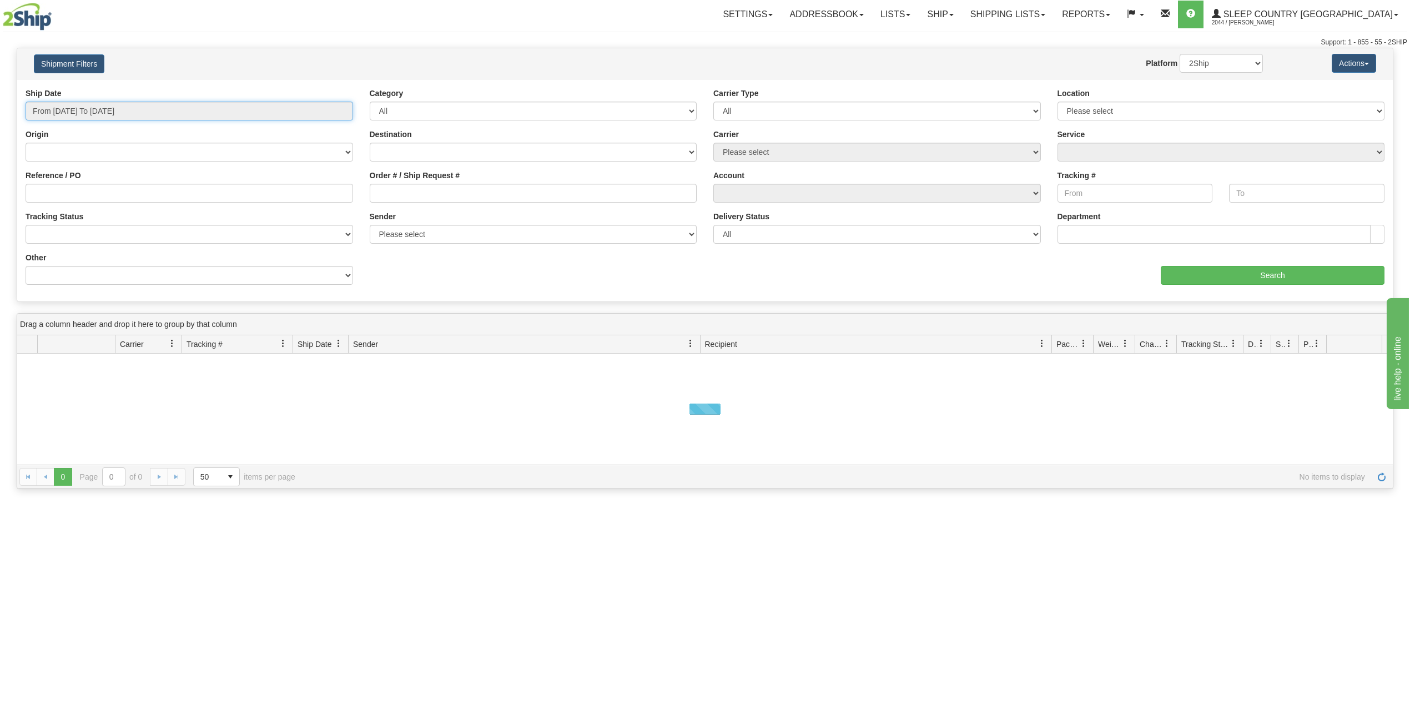
click at [113, 112] on input "From [DATE] To [DATE]" at bounding box center [189, 111] width 327 height 19
click at [95, 194] on li "Last 30 Days" at bounding box center [75, 191] width 89 height 15
type input "From 07/17/2025 To 08/15/2025"
click at [95, 194] on input "Reference / PO" at bounding box center [189, 193] width 327 height 19
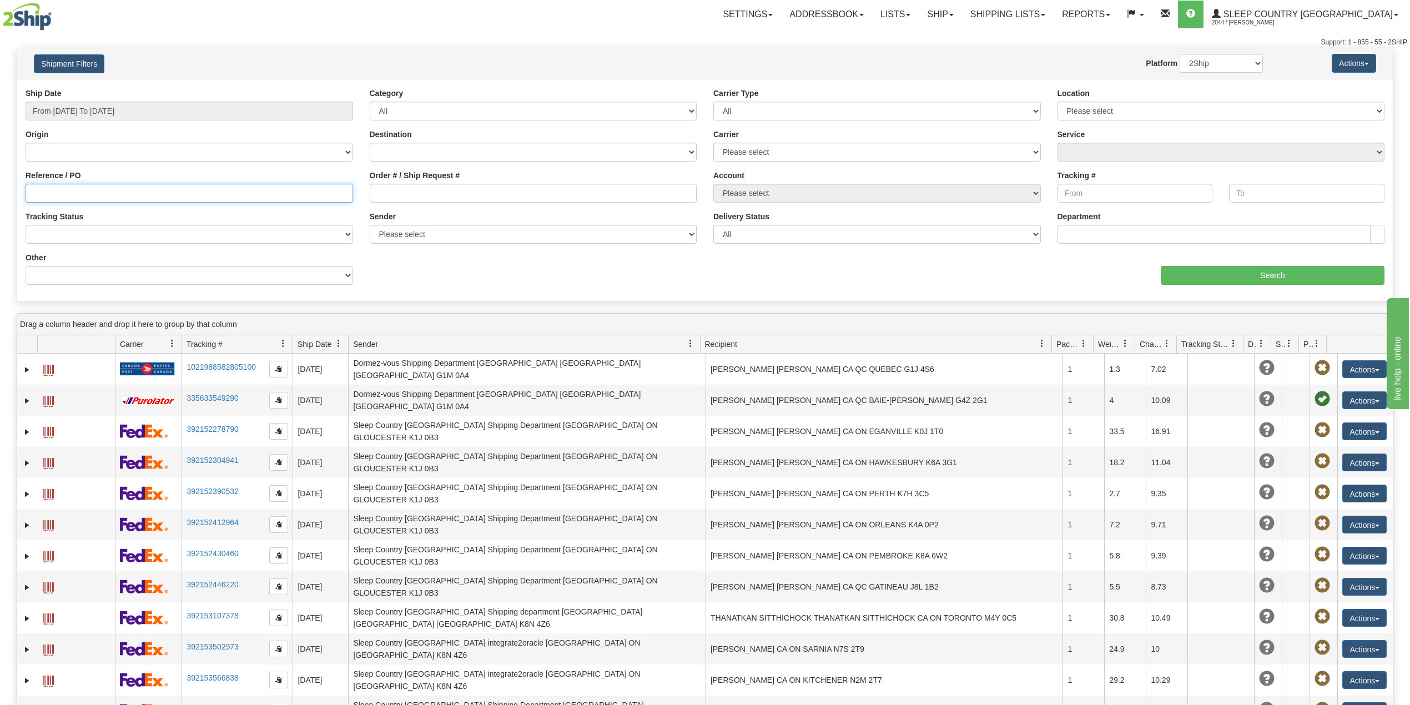
paste input "9000H989177"
type input "9000H989177"
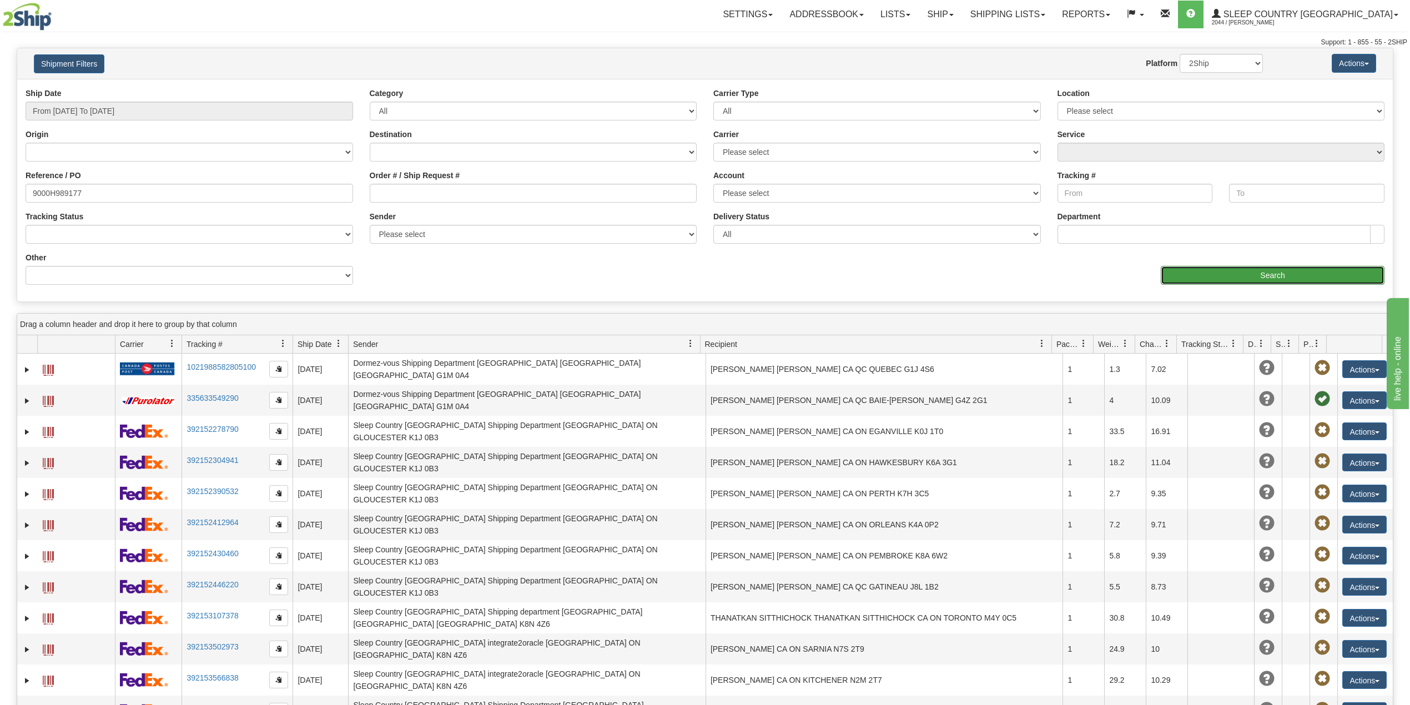
click at [1211, 276] on input "Search" at bounding box center [1273, 275] width 224 height 19
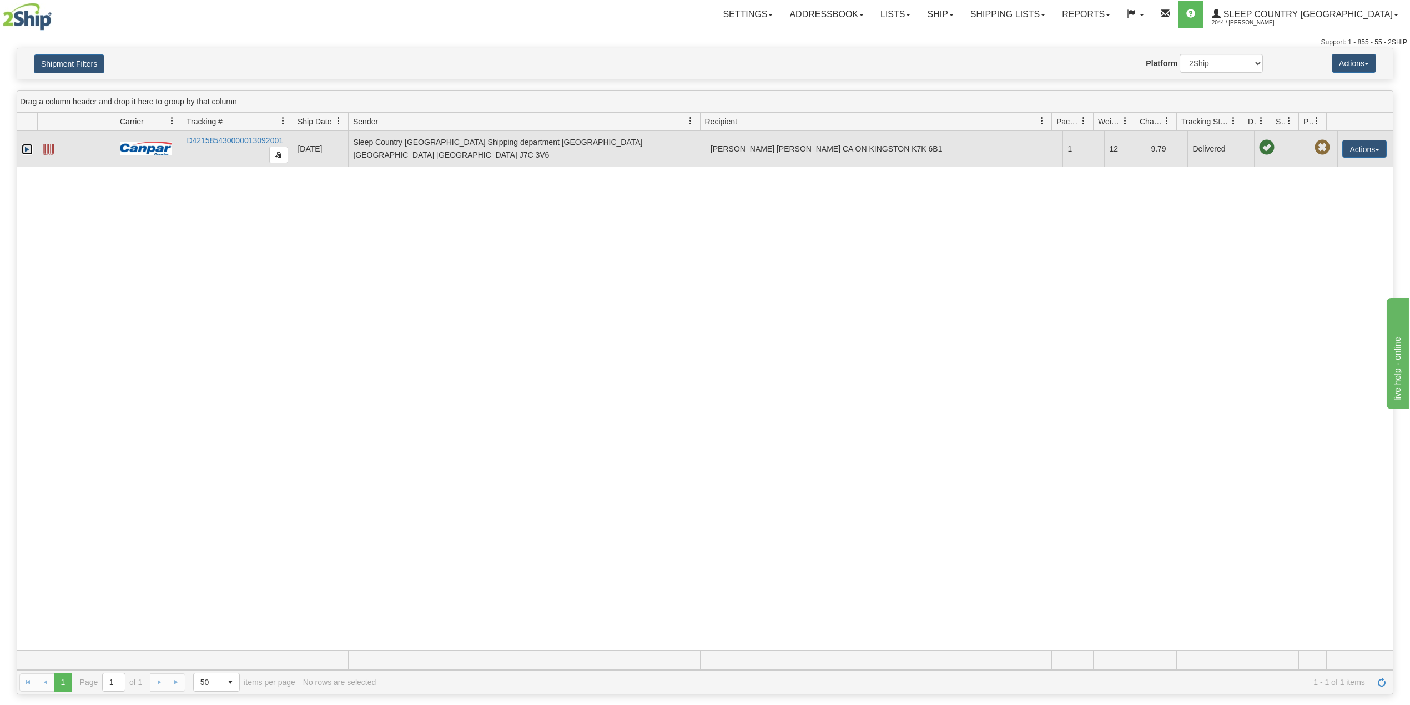
click at [26, 145] on link "Expand" at bounding box center [27, 149] width 11 height 11
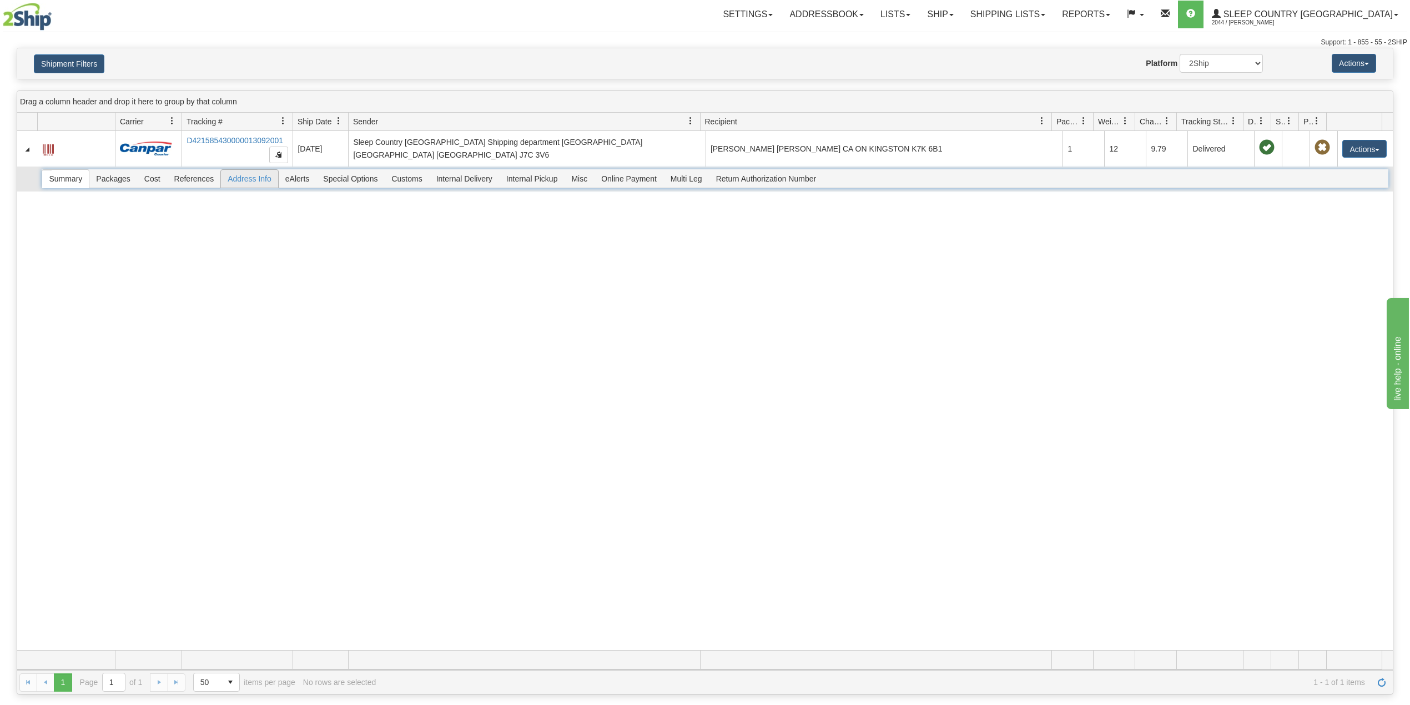
click at [244, 183] on span "Address Info" at bounding box center [249, 179] width 57 height 18
